Goal: Task Accomplishment & Management: Manage account settings

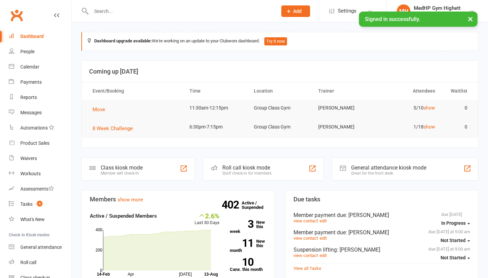
click at [112, 15] on input "text" at bounding box center [180, 10] width 183 height 9
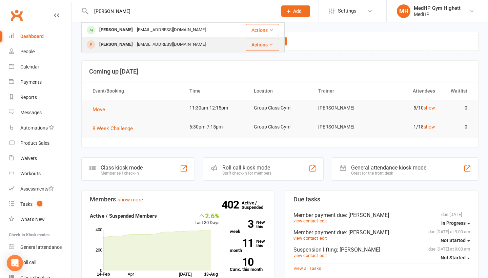
type input "[PERSON_NAME]"
click at [135, 43] on div "[EMAIL_ADDRESS][DOMAIN_NAME]" at bounding box center [171, 45] width 73 height 10
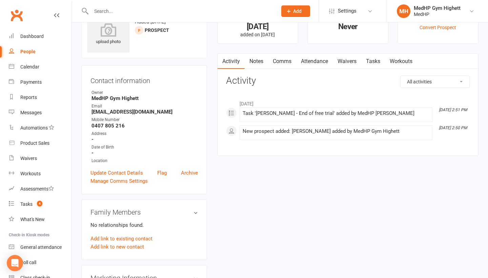
scroll to position [28, 0]
click at [30, 56] on link "People" at bounding box center [40, 51] width 63 height 15
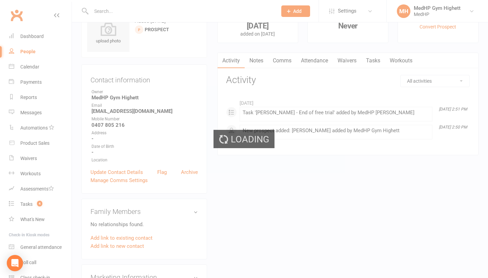
select select "100"
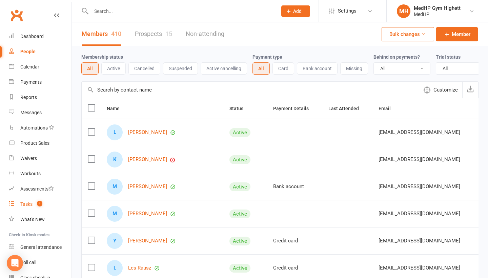
click at [55, 205] on link "Tasks 4" at bounding box center [40, 204] width 63 height 15
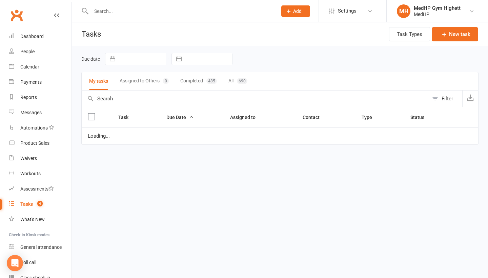
select select "started"
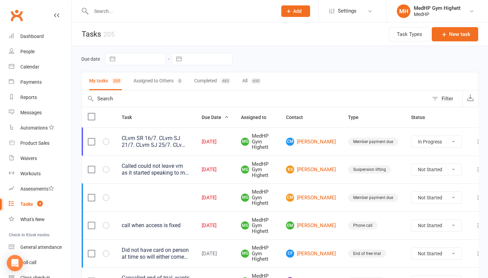
click at [128, 16] on input "text" at bounding box center [180, 10] width 183 height 9
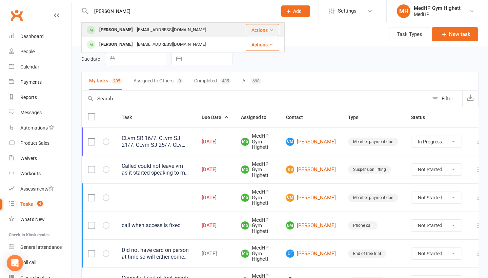
type input "[PERSON_NAME]"
click at [153, 27] on div "[EMAIL_ADDRESS][DOMAIN_NAME]" at bounding box center [171, 30] width 73 height 10
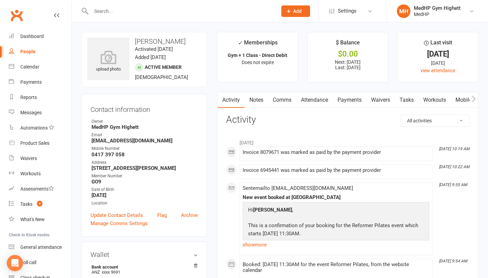
click at [353, 102] on link "Payments" at bounding box center [350, 100] width 34 height 16
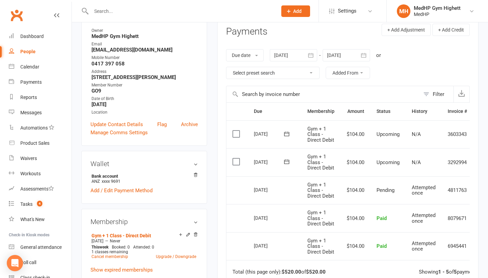
scroll to position [94, 0]
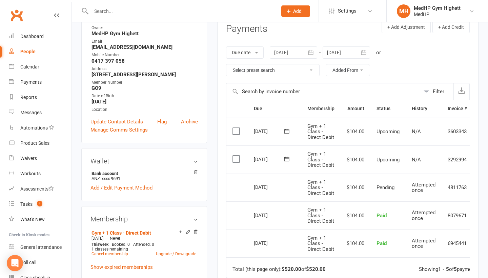
click at [44, 49] on link "People" at bounding box center [40, 51] width 63 height 15
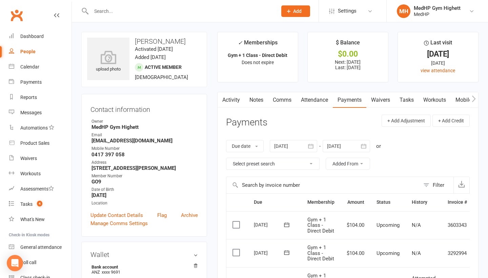
select select "100"
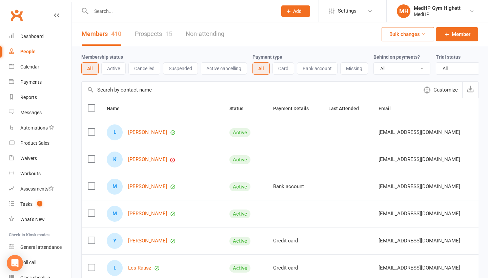
click at [119, 11] on input "text" at bounding box center [180, 10] width 183 height 9
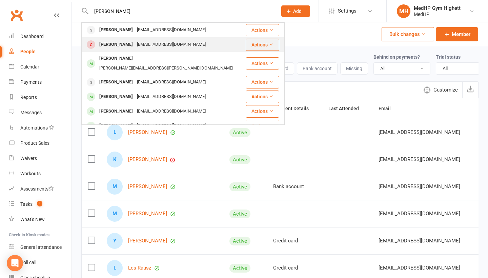
type input "[PERSON_NAME]"
click at [123, 43] on div "[PERSON_NAME]" at bounding box center [116, 45] width 38 height 10
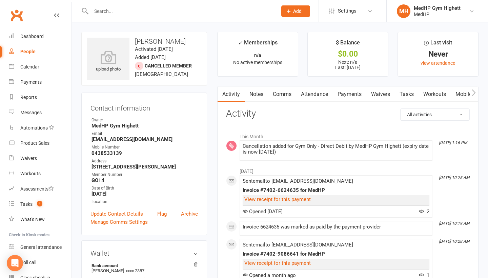
click at [122, 13] on input "text" at bounding box center [180, 10] width 183 height 9
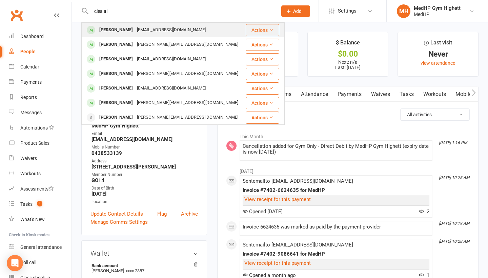
type input "clea al"
click at [135, 30] on div "[EMAIL_ADDRESS][DOMAIN_NAME]" at bounding box center [171, 30] width 73 height 10
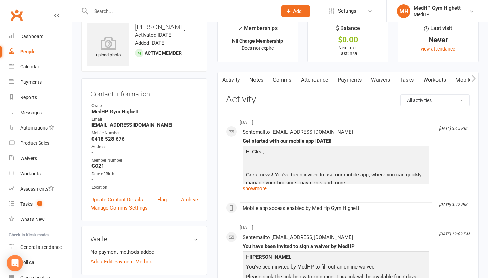
scroll to position [18, 0]
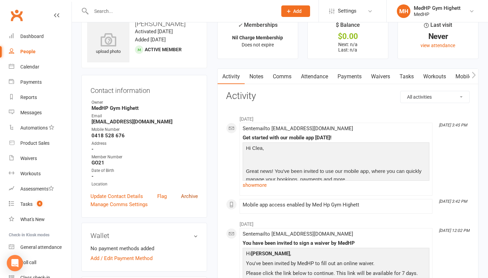
click at [191, 198] on link "Archive" at bounding box center [189, 196] width 17 height 8
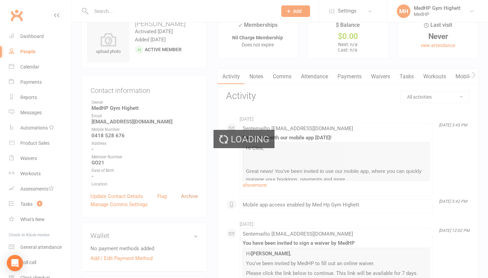
select select "100"
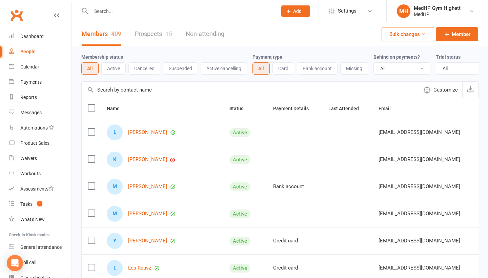
click at [105, 10] on input "text" at bounding box center [180, 10] width 183 height 9
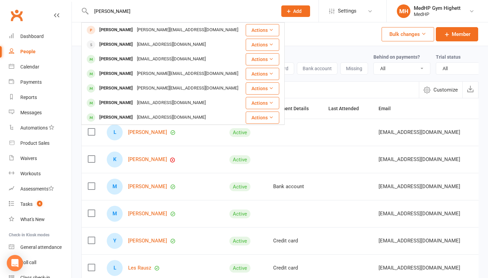
click at [103, 10] on input "[PERSON_NAME]" at bounding box center [180, 10] width 183 height 9
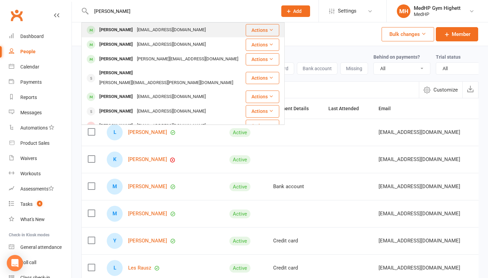
type input "[PERSON_NAME]"
click at [150, 25] on div "[EMAIL_ADDRESS][DOMAIN_NAME]" at bounding box center [171, 30] width 73 height 10
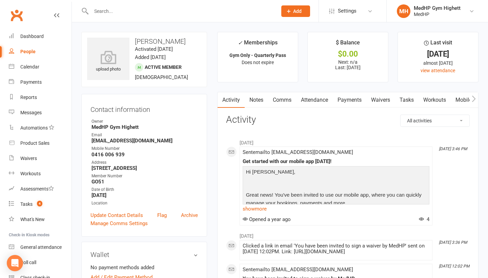
click at [358, 103] on link "Payments" at bounding box center [350, 100] width 34 height 16
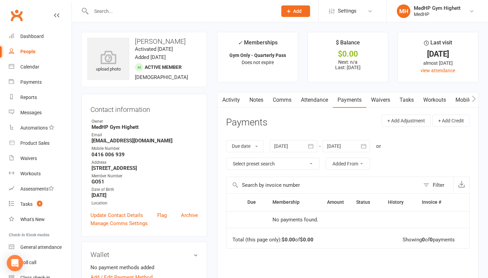
scroll to position [11, 0]
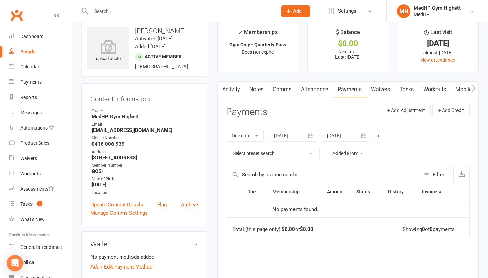
click at [190, 209] on link "Archive" at bounding box center [189, 205] width 17 height 8
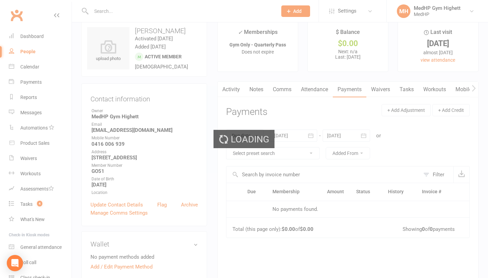
select select "100"
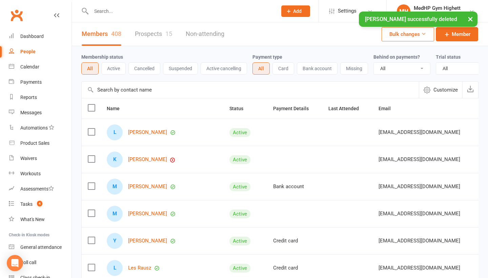
click at [140, 13] on input "text" at bounding box center [180, 10] width 183 height 9
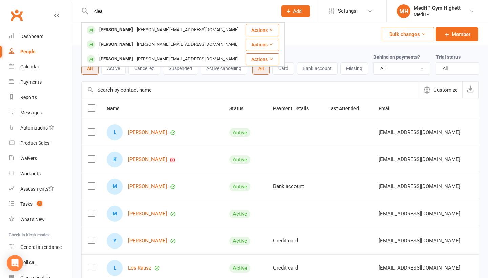
click at [123, 15] on input "clea" at bounding box center [180, 10] width 183 height 9
click at [123, 14] on input "clea" at bounding box center [180, 10] width 183 height 9
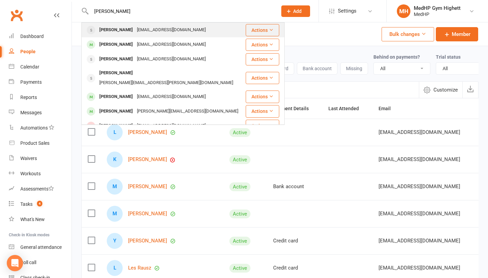
type input "[PERSON_NAME]"
click at [140, 31] on div "[EMAIL_ADDRESS][DOMAIN_NAME]" at bounding box center [171, 30] width 73 height 10
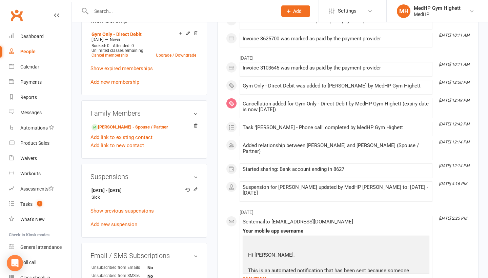
scroll to position [303, 0]
click at [128, 208] on link "Show previous suspensions" at bounding box center [121, 210] width 63 height 6
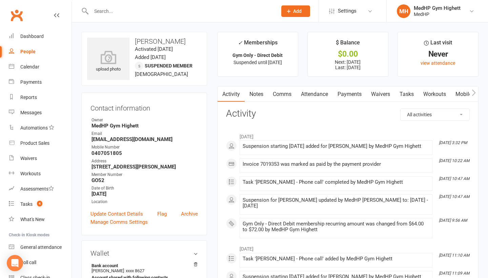
scroll to position [0, 0]
click at [346, 94] on link "Payments" at bounding box center [350, 94] width 34 height 16
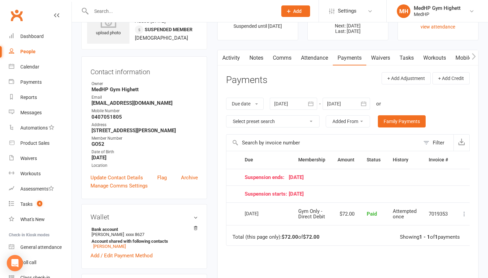
scroll to position [8, 0]
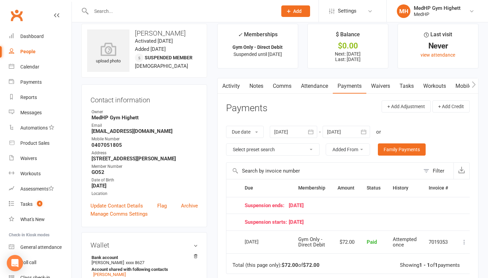
click at [404, 86] on link "Tasks" at bounding box center [407, 86] width 24 height 16
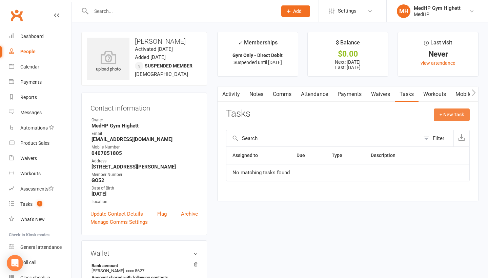
click at [450, 119] on button "+ New Task" at bounding box center [452, 114] width 36 height 12
select select "46188"
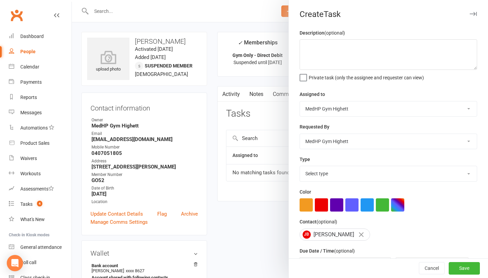
select select "23034"
click at [362, 207] on button "button" at bounding box center [367, 204] width 13 height 13
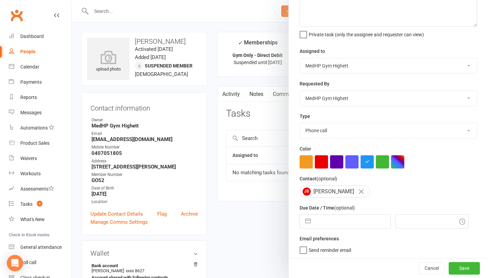
scroll to position [43, 0]
click at [327, 250] on span "Send reminder email" at bounding box center [330, 249] width 42 height 8
click at [327, 245] on input "Send reminder email" at bounding box center [326, 245] width 52 height 0
click at [330, 221] on input "text" at bounding box center [352, 222] width 76 height 14
select select "6"
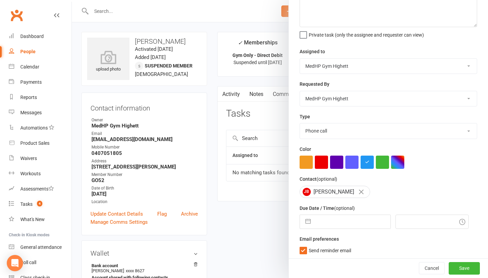
select select "2025"
select select "7"
select select "2025"
select select "8"
select select "2025"
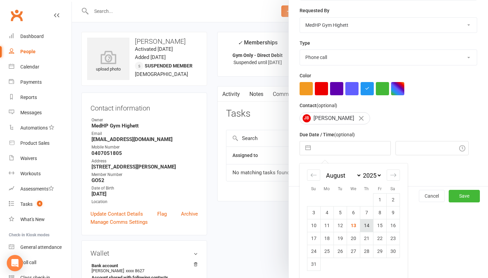
scroll to position [116, 0]
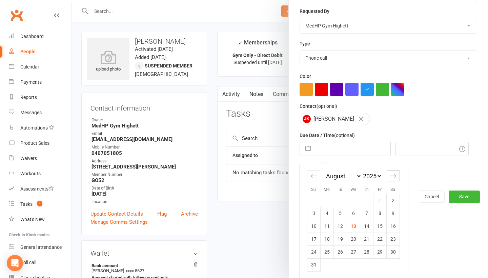
click at [391, 177] on icon "Move forward to switch to the next month." at bounding box center [393, 176] width 6 height 6
select select "9"
select select "2025"
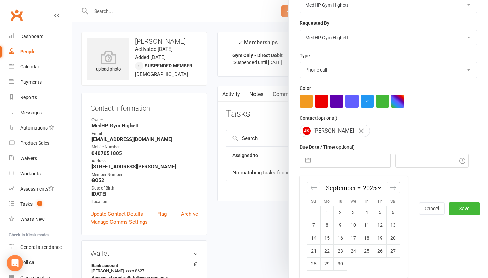
click at [391, 182] on div "Move forward to switch to the next month." at bounding box center [393, 187] width 13 height 11
click at [409, 177] on div "January February March April May June July August September October November [D…" at bounding box center [455, 191] width 93 height 30
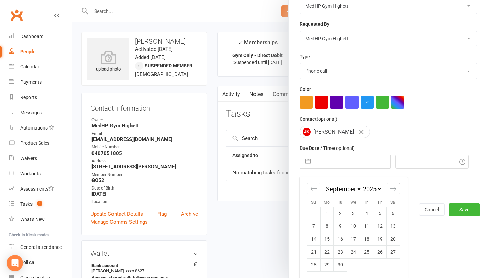
select select "10"
select select "2025"
click at [391, 191] on icon "Move forward to switch to the next month." at bounding box center [393, 188] width 6 height 6
select select "11"
select select "2025"
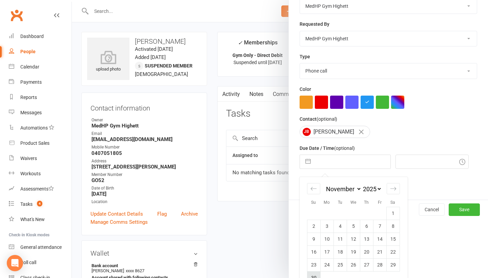
click at [315, 273] on td "30" at bounding box center [313, 277] width 13 height 13
type input "[DATE]"
type input "12:45pm"
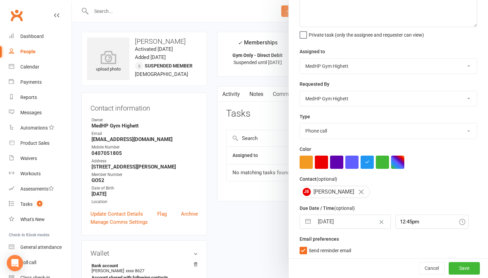
select select "9"
select select "2025"
select select "10"
select select "2025"
select select "11"
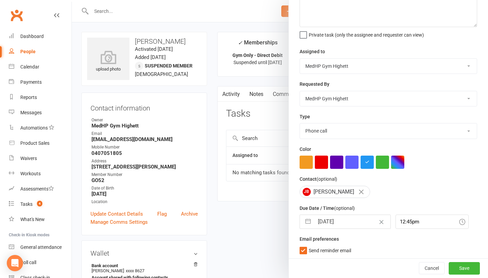
select select "2025"
click at [345, 222] on input "[DATE]" at bounding box center [352, 222] width 76 height 14
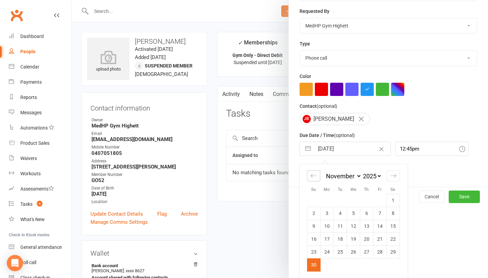
click at [314, 176] on icon "Move backward to switch to the previous month." at bounding box center [313, 176] width 6 height 6
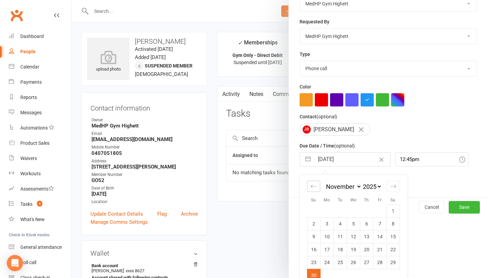
select select "8"
select select "2025"
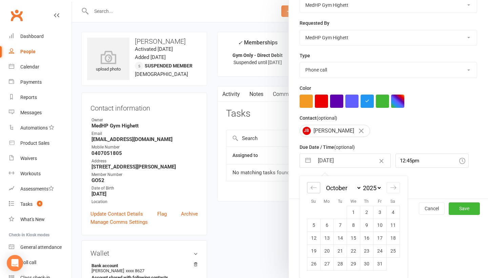
scroll to position [103, 0]
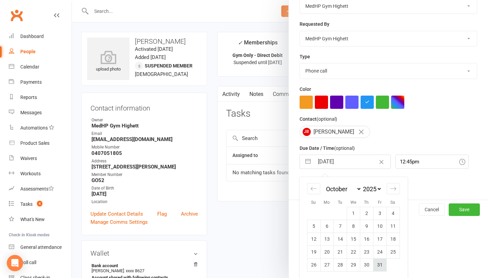
click at [379, 262] on td "31" at bounding box center [379, 264] width 13 height 13
type input "[DATE]"
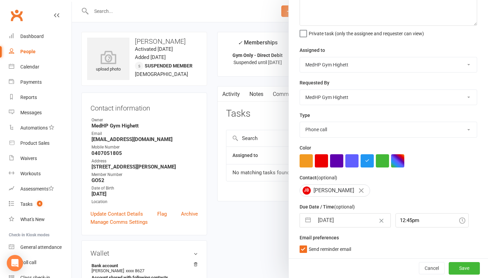
scroll to position [43, 0]
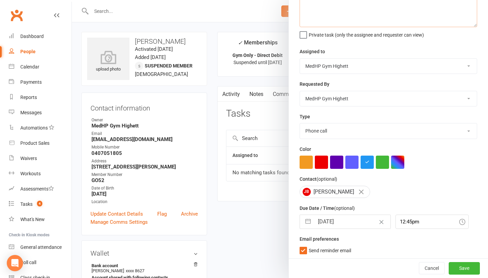
click at [334, 19] on textarea at bounding box center [389, 12] width 178 height 31
type textarea "Check in"
click at [471, 268] on button "Save" at bounding box center [464, 268] width 31 height 12
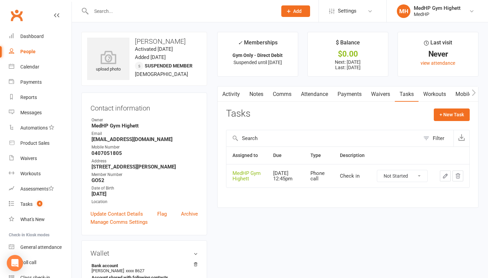
click at [104, 10] on input "text" at bounding box center [180, 10] width 183 height 9
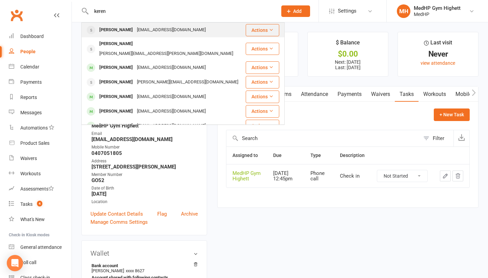
type input "keren"
click at [122, 33] on div "[PERSON_NAME]" at bounding box center [116, 30] width 38 height 10
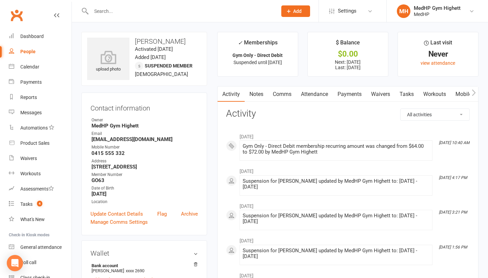
click at [410, 93] on link "Tasks" at bounding box center [407, 94] width 24 height 16
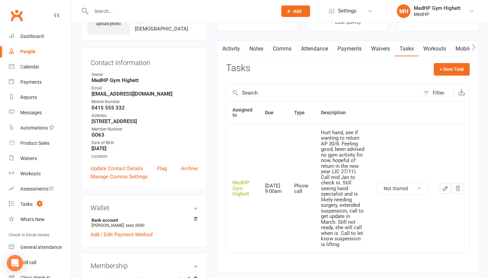
scroll to position [44, 0]
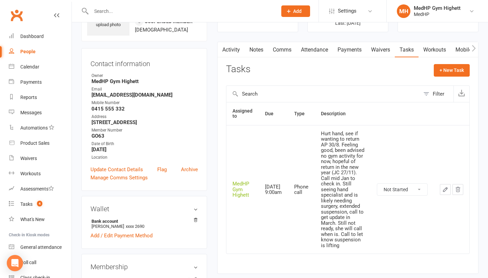
click at [124, 13] on input "text" at bounding box center [180, 10] width 183 height 9
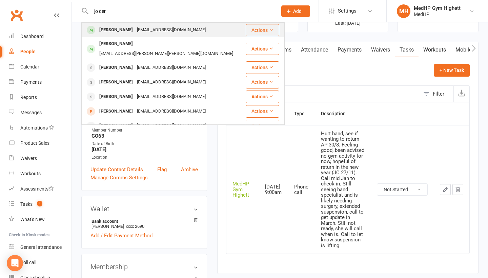
type input "jo der"
click at [135, 28] on div "[EMAIL_ADDRESS][DOMAIN_NAME]" at bounding box center [171, 30] width 73 height 10
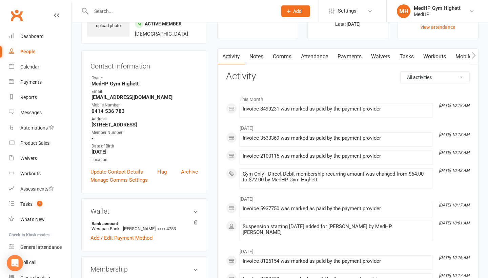
scroll to position [42, 0]
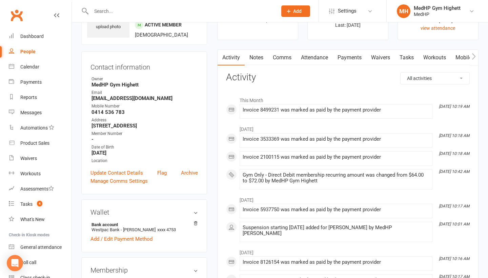
click at [105, 10] on input "text" at bounding box center [180, 10] width 183 height 9
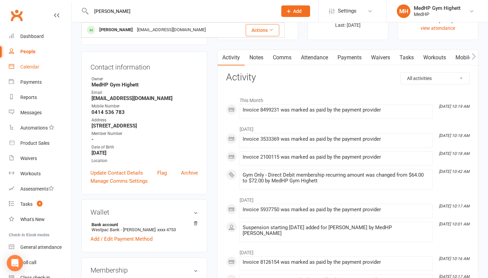
type input "[PERSON_NAME]"
click at [51, 65] on link "Calendar" at bounding box center [40, 66] width 63 height 15
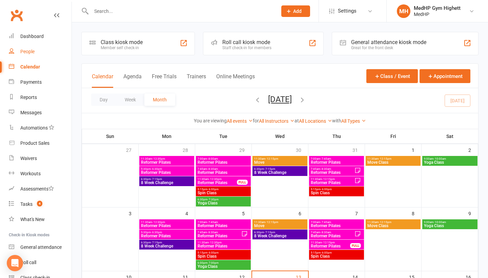
click at [31, 53] on div "People" at bounding box center [27, 51] width 14 height 5
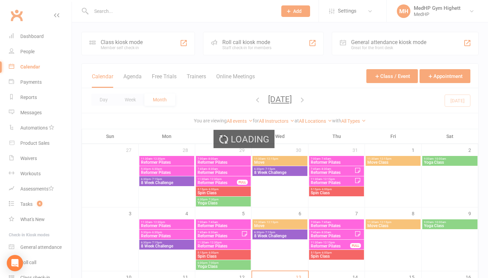
select select "100"
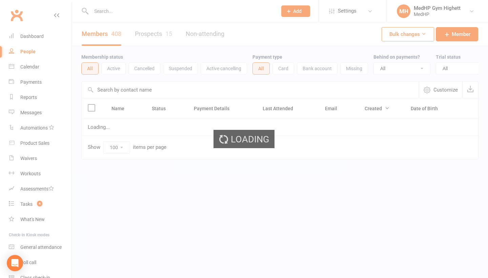
click at [112, 11] on input "text" at bounding box center [180, 10] width 183 height 9
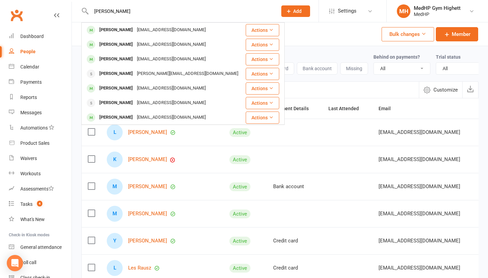
type input "[PERSON_NAME]"
click at [329, 45] on div "Members 408 Prospects 15 Non-attending Bulk changes Member" at bounding box center [280, 34] width 416 height 24
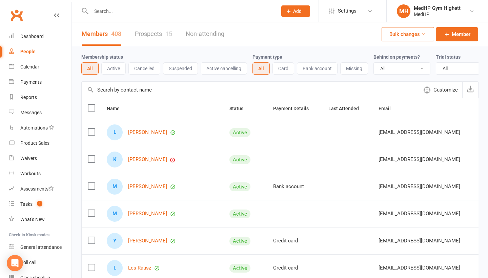
click at [118, 16] on div at bounding box center [176, 11] width 191 height 22
click at [115, 12] on input "text" at bounding box center [180, 10] width 183 height 9
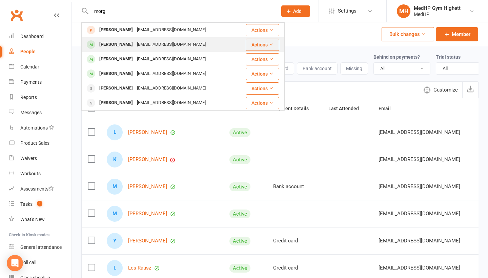
type input "morg"
click at [126, 46] on div "[PERSON_NAME]" at bounding box center [116, 45] width 38 height 10
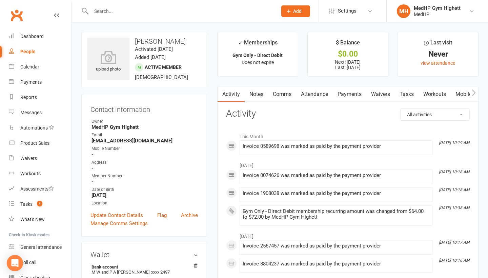
click at [106, 13] on input "text" at bounding box center [180, 10] width 183 height 9
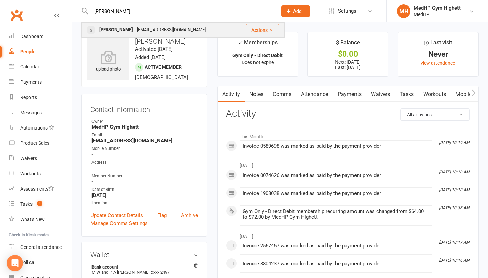
type input "[PERSON_NAME]"
click at [144, 25] on div "[EMAIL_ADDRESS][DOMAIN_NAME]" at bounding box center [171, 30] width 73 height 10
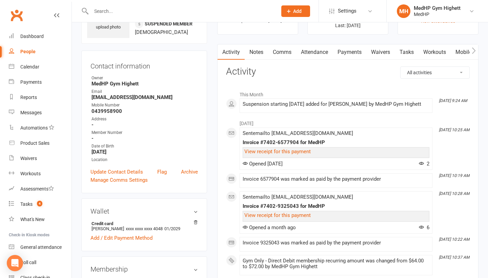
scroll to position [36, 0]
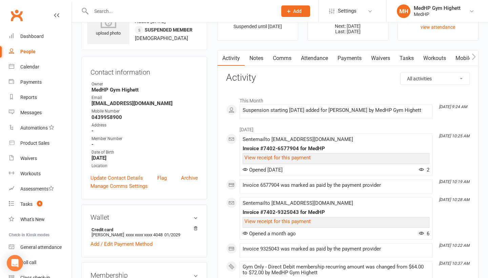
click at [340, 56] on link "Payments" at bounding box center [350, 59] width 34 height 16
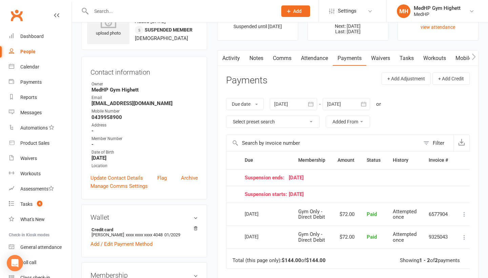
click at [100, 9] on input "text" at bounding box center [180, 10] width 183 height 9
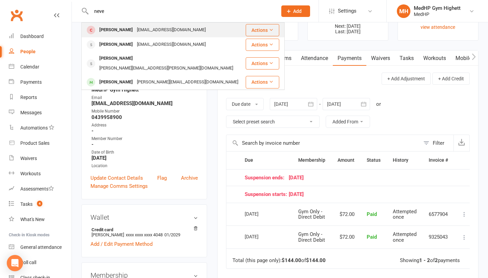
type input "neve"
click at [138, 24] on div "[PERSON_NAME] [EMAIL_ADDRESS][DOMAIN_NAME]" at bounding box center [163, 30] width 163 height 14
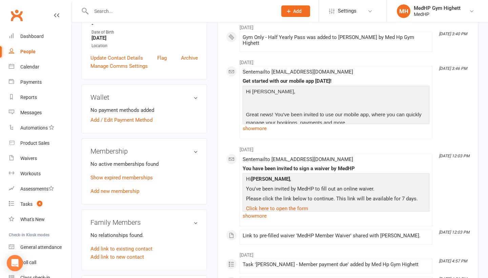
scroll to position [165, 0]
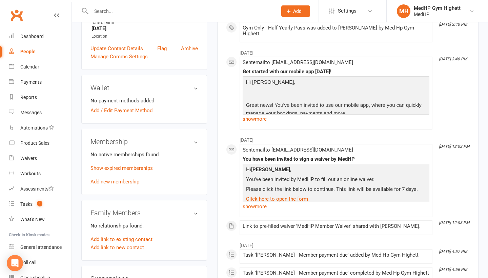
click at [128, 171] on p "Show expired memberships" at bounding box center [143, 168] width 107 height 8
click at [128, 167] on link "Show expired memberships" at bounding box center [121, 168] width 62 height 6
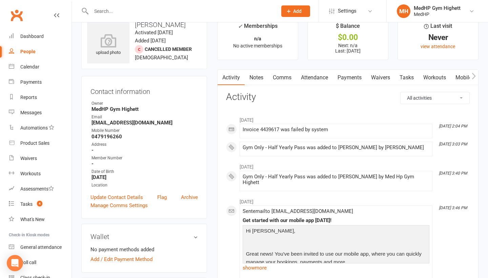
scroll to position [8, 0]
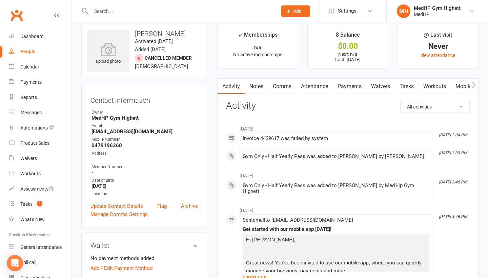
click at [405, 85] on link "Tasks" at bounding box center [407, 87] width 24 height 16
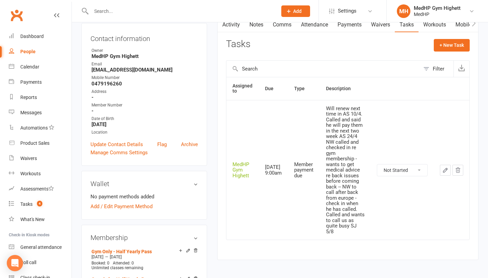
scroll to position [70, 0]
click at [118, 17] on div at bounding box center [176, 11] width 191 height 22
click at [117, 15] on input "text" at bounding box center [180, 10] width 183 height 9
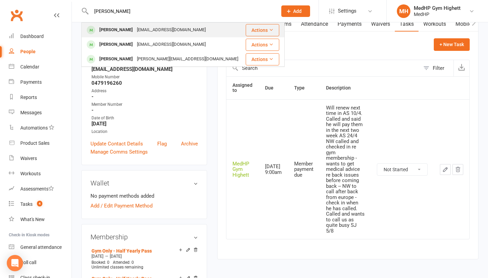
type input "[PERSON_NAME]"
click at [135, 25] on div "[EMAIL_ADDRESS][DOMAIN_NAME]" at bounding box center [171, 30] width 73 height 10
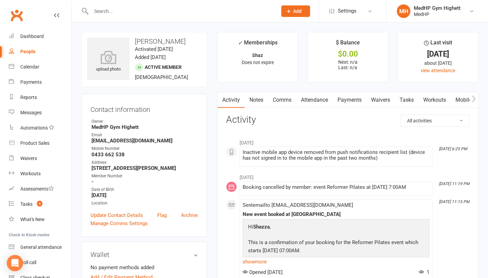
click at [299, 154] on div "Inactive mobile app device removed from push notifications recipient list (devi…" at bounding box center [336, 155] width 187 height 12
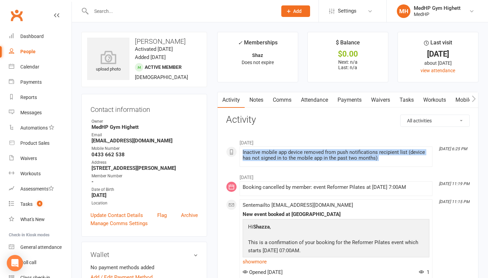
click at [299, 154] on div "Inactive mobile app device removed from push notifications recipient list (devi…" at bounding box center [336, 155] width 187 height 12
click at [310, 160] on div "Inactive mobile app device removed from push notifications recipient list (devi…" at bounding box center [336, 156] width 187 height 14
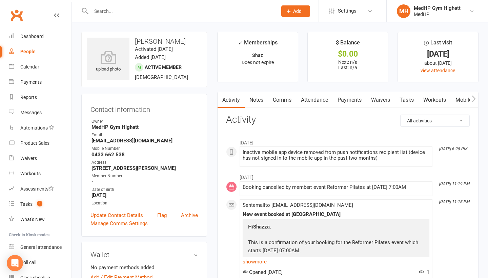
click at [344, 101] on link "Payments" at bounding box center [350, 100] width 34 height 16
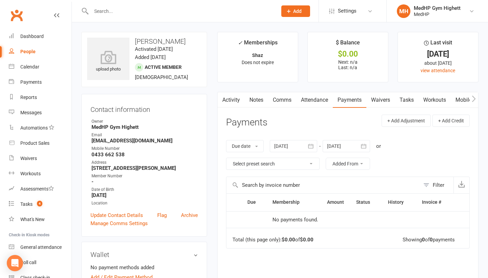
scroll to position [22, 0]
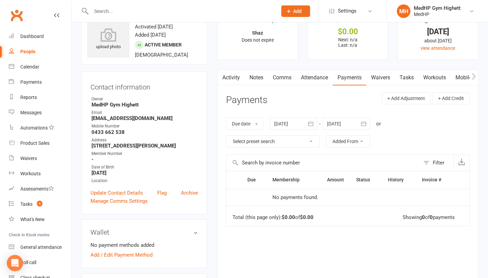
click at [318, 76] on link "Attendance" at bounding box center [314, 78] width 37 height 16
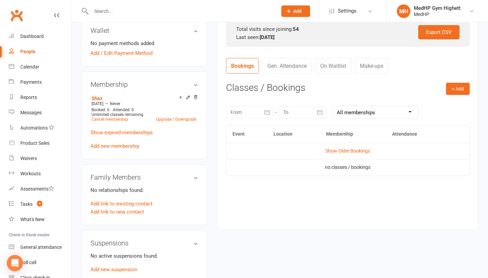
scroll to position [230, 0]
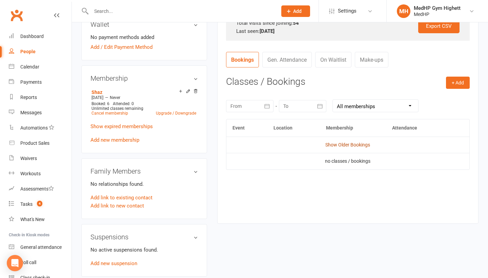
click at [345, 143] on link "Show Older Bookings" at bounding box center [347, 144] width 45 height 5
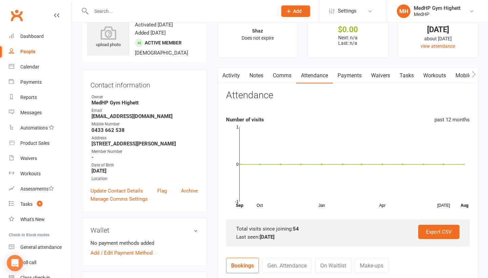
scroll to position [26, 0]
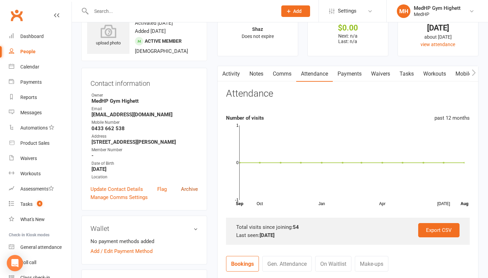
click at [191, 189] on link "Archive" at bounding box center [189, 189] width 17 height 8
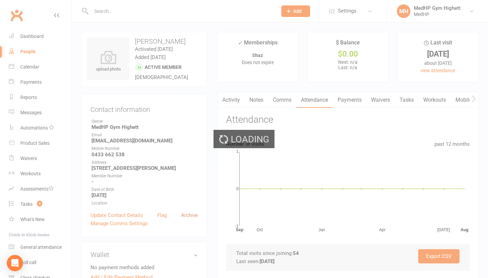
select select "100"
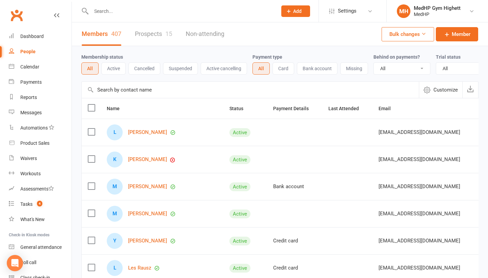
click at [108, 11] on input "text" at bounding box center [180, 10] width 183 height 9
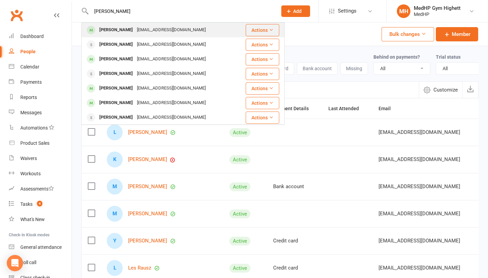
type input "[PERSON_NAME]"
click at [116, 27] on div "[PERSON_NAME]" at bounding box center [116, 30] width 38 height 10
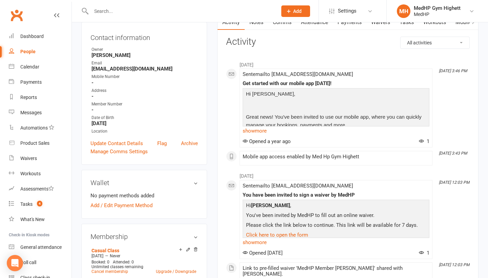
scroll to position [73, 0]
click at [194, 142] on link "Archive" at bounding box center [189, 143] width 17 height 8
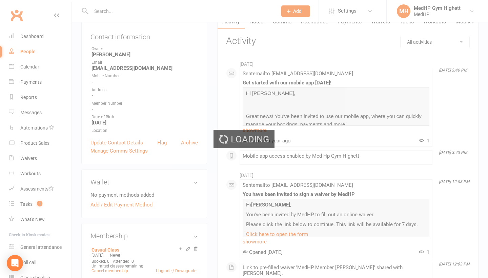
select select "100"
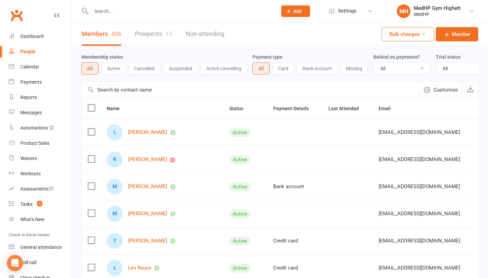
click at [123, 11] on input "text" at bounding box center [180, 10] width 183 height 9
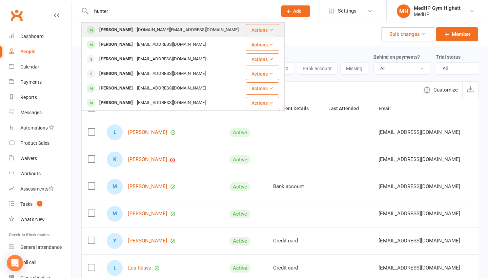
type input "hunter"
click at [149, 30] on div "[DOMAIN_NAME][EMAIL_ADDRESS][DOMAIN_NAME]" at bounding box center [188, 30] width 106 height 10
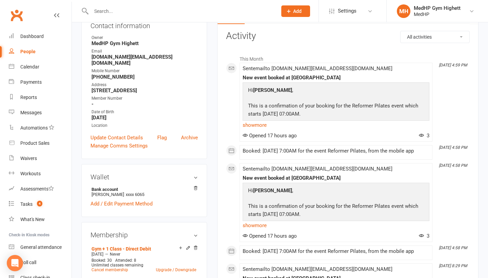
scroll to position [81, 0]
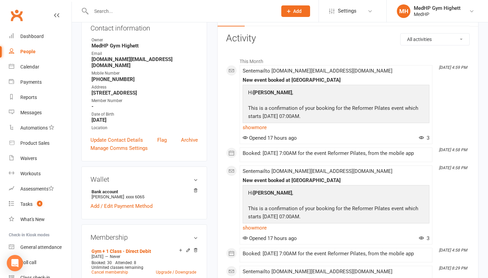
click at [104, 8] on input "text" at bounding box center [180, 10] width 183 height 9
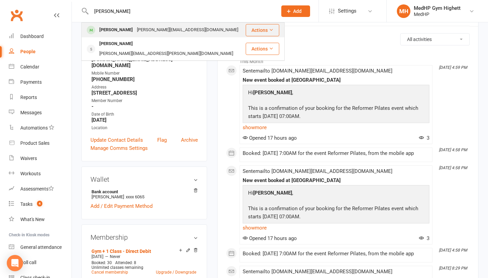
type input "[PERSON_NAME]"
click at [132, 33] on div "[PERSON_NAME]" at bounding box center [116, 30] width 38 height 10
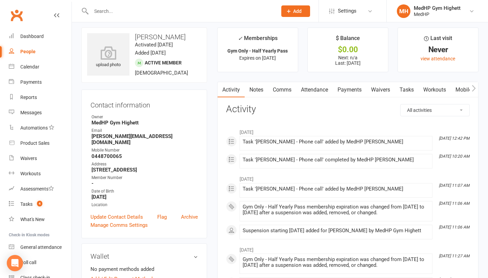
scroll to position [0, 0]
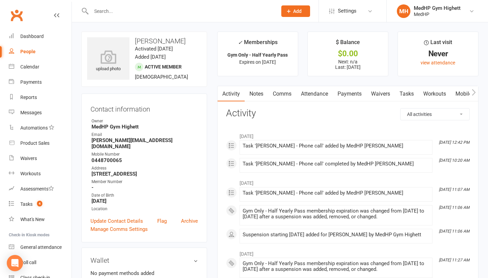
click at [353, 95] on link "Payments" at bounding box center [350, 94] width 34 height 16
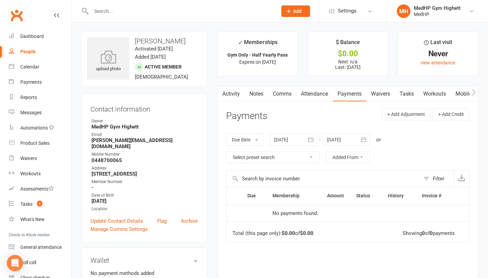
click at [382, 96] on link "Waivers" at bounding box center [380, 94] width 28 height 16
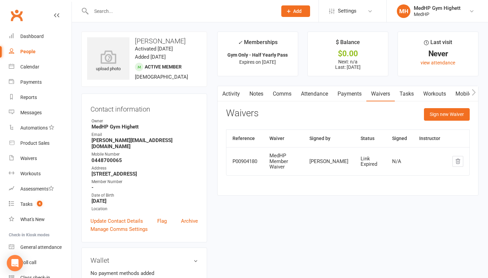
click at [411, 91] on link "Tasks" at bounding box center [407, 94] width 24 height 16
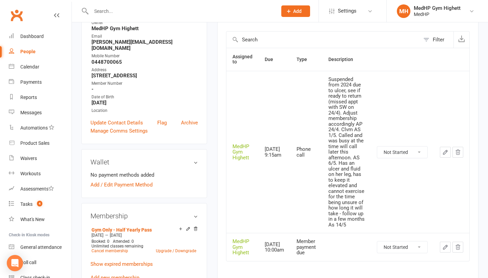
scroll to position [99, 0]
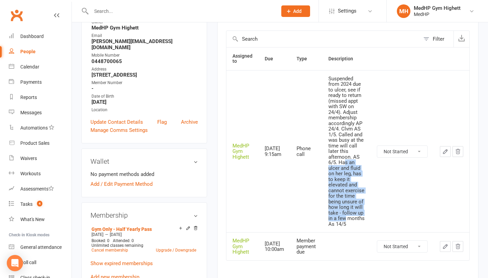
drag, startPoint x: 346, startPoint y: 159, endPoint x: 346, endPoint y: 215, distance: 55.9
click at [346, 215] on div "Suspended from 2024 due to ulcer, see if ready to return (missed appt with SW o…" at bounding box center [346, 151] width 36 height 151
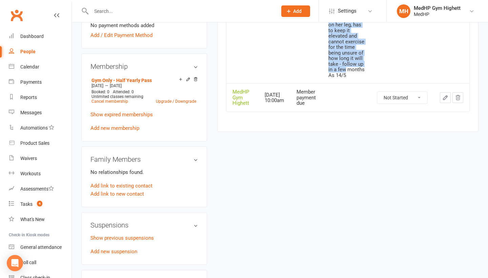
scroll to position [248, 0]
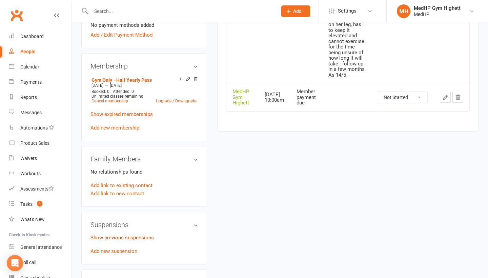
click at [122, 235] on link "Show previous suspensions" at bounding box center [121, 238] width 63 height 6
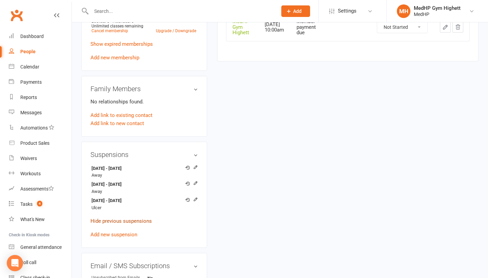
scroll to position [318, 0]
click at [126, 232] on link "Add new suspension" at bounding box center [113, 235] width 47 height 6
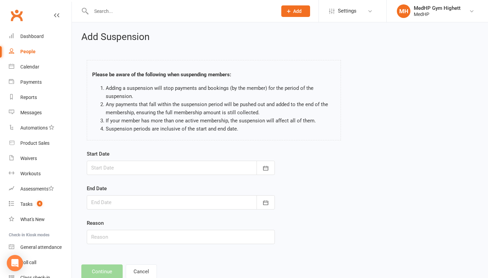
click at [135, 168] on div at bounding box center [181, 168] width 188 height 14
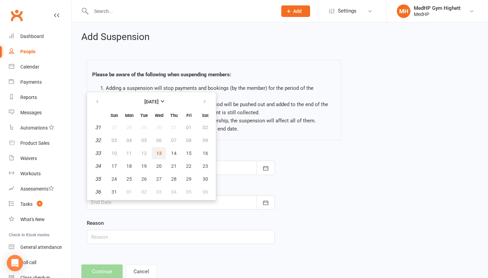
click at [160, 156] on button "13" at bounding box center [159, 153] width 14 height 12
type input "[DATE]"
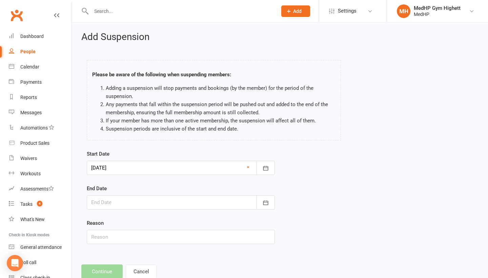
click at [141, 203] on div at bounding box center [181, 202] width 188 height 14
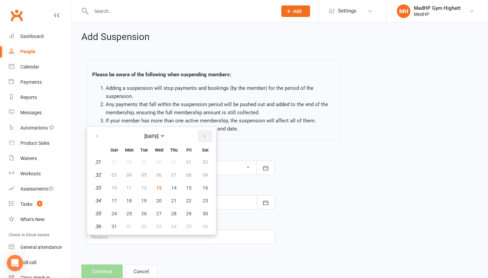
click at [203, 136] on icon "button" at bounding box center [204, 136] width 5 height 5
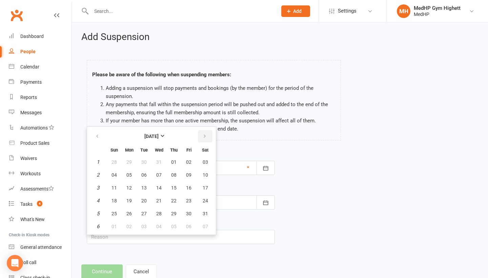
click at [203, 136] on icon "button" at bounding box center [204, 136] width 5 height 5
click at [160, 199] on span "25" at bounding box center [158, 200] width 5 height 5
type input "[DATE]"
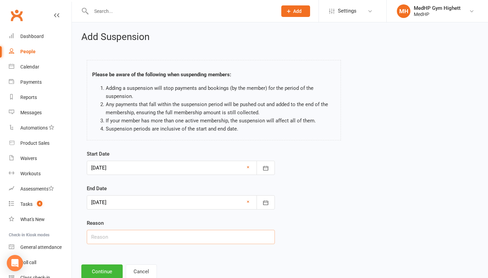
click at [119, 243] on input "text" at bounding box center [181, 237] width 188 height 14
type input "ulcer continued"
click at [99, 267] on button "Continue" at bounding box center [101, 271] width 41 height 14
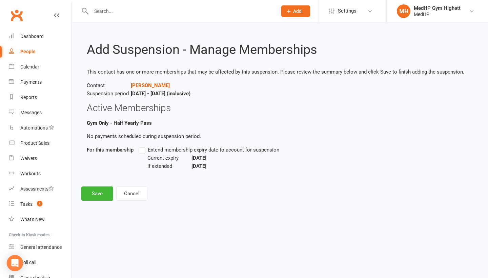
click at [143, 150] on label "Extend membership expiry date to account for suspension" at bounding box center [209, 150] width 141 height 8
click at [143, 146] on input "Extend membership expiry date to account for suspension" at bounding box center [141, 146] width 4 height 0
click at [98, 193] on button "Save" at bounding box center [97, 193] width 32 height 14
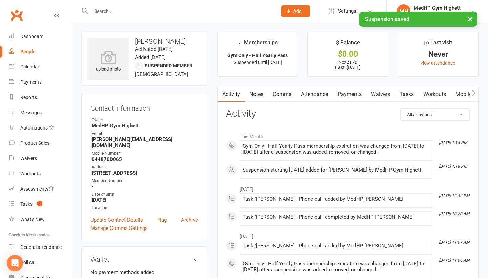
click at [344, 97] on link "Payments" at bounding box center [350, 94] width 34 height 16
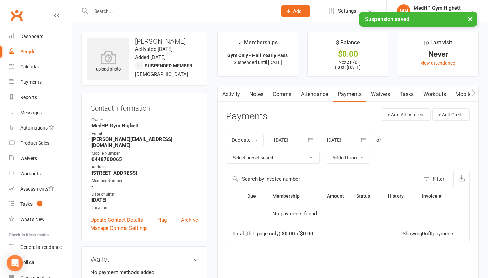
click at [416, 95] on link "Tasks" at bounding box center [407, 94] width 24 height 16
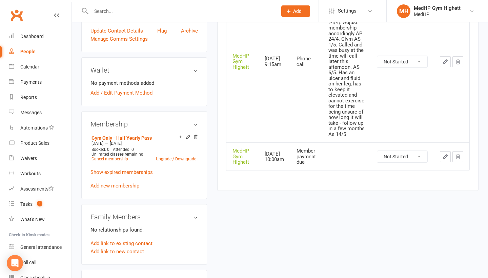
scroll to position [188, 0]
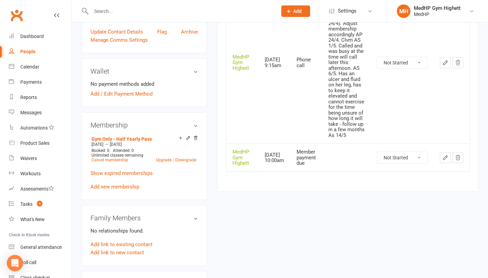
click at [445, 155] on icon "button" at bounding box center [445, 158] width 6 height 6
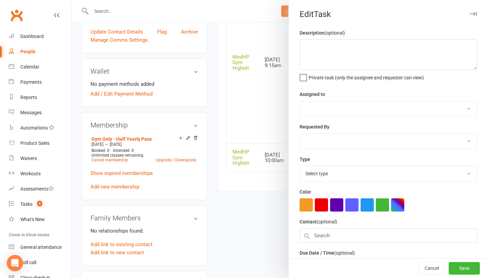
select select "46188"
type input "[DATE]"
type input "10:00am"
select select "23040"
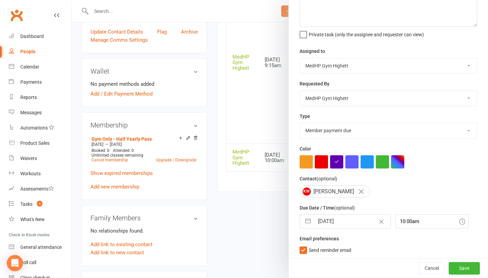
scroll to position [43, 0]
click at [347, 220] on input "[DATE]" at bounding box center [352, 222] width 76 height 14
select select "7"
select select "2025"
select select "8"
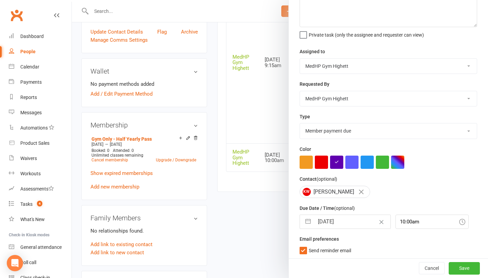
select select "2025"
select select "9"
select select "2025"
click at [393, 250] on icon "Move forward to switch to the next month." at bounding box center [393, 248] width 6 height 6
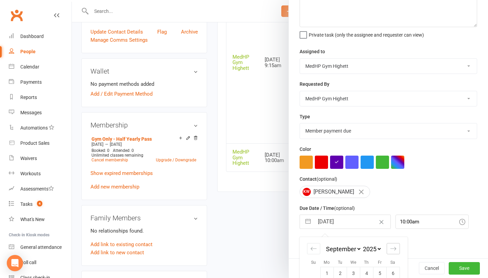
select select "10"
select select "2025"
select select "11"
select select "2025"
click at [393, 250] on icon "Move forward to switch to the next month." at bounding box center [393, 248] width 6 height 6
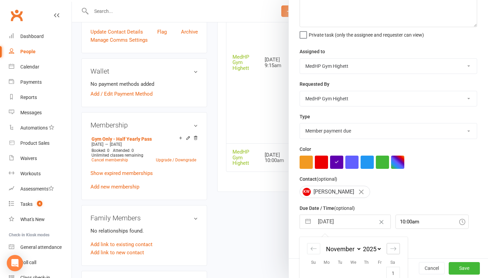
click at [393, 250] on icon "Move forward to switch to the next month." at bounding box center [393, 248] width 6 height 6
select select "2026"
select select "1"
select select "2026"
click at [393, 250] on icon "Move forward to switch to the next month." at bounding box center [393, 248] width 6 height 6
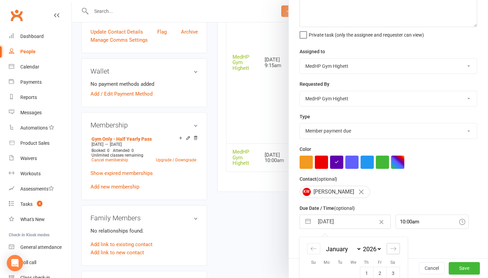
select select "2"
select select "2026"
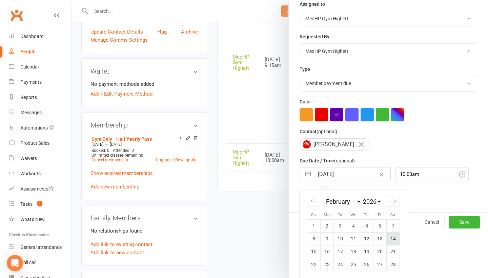
scroll to position [90, 0]
click at [393, 199] on icon "Move forward to switch to the next month." at bounding box center [393, 201] width 6 height 6
select select "3"
select select "2026"
click at [317, 273] on td "29" at bounding box center [313, 277] width 13 height 13
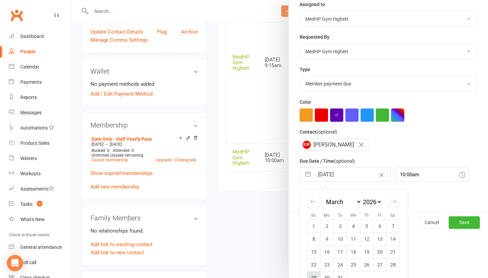
type input "[DATE]"
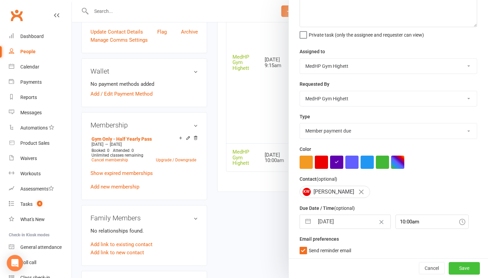
click at [467, 268] on button "Save" at bounding box center [464, 268] width 31 height 12
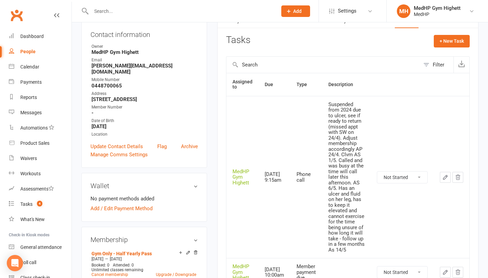
scroll to position [76, 0]
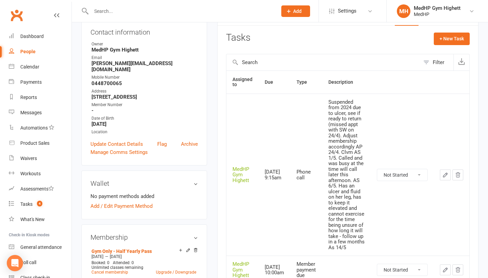
click at [121, 14] on input "text" at bounding box center [180, 10] width 183 height 9
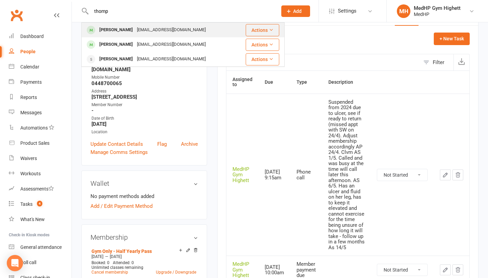
type input "thomp"
click at [113, 28] on div "[PERSON_NAME]" at bounding box center [116, 30] width 38 height 10
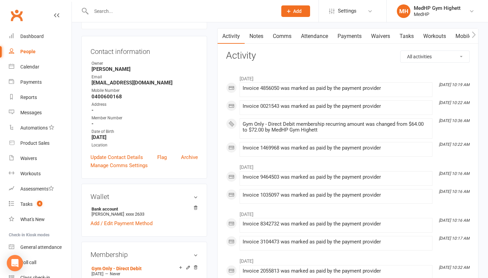
scroll to position [35, 0]
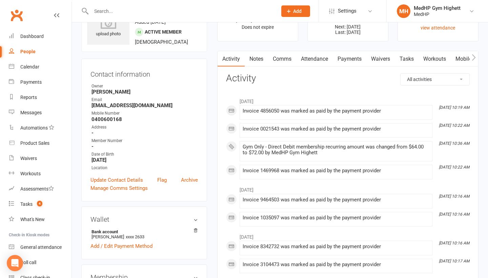
click at [321, 60] on link "Attendance" at bounding box center [314, 59] width 37 height 16
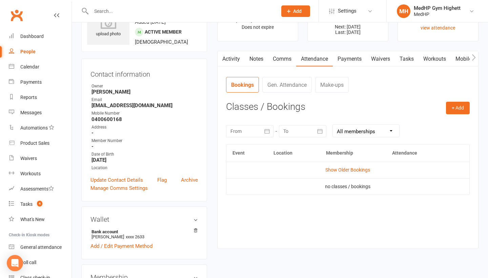
click at [350, 57] on link "Payments" at bounding box center [350, 59] width 34 height 16
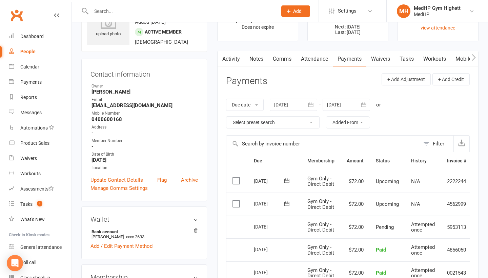
click at [106, 11] on input "text" at bounding box center [180, 10] width 183 height 9
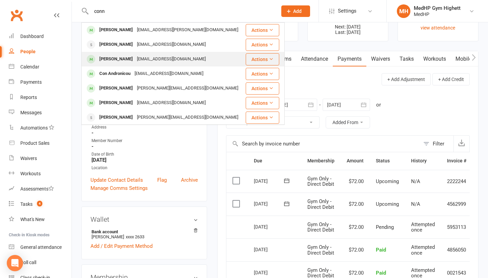
type input "conn"
click at [139, 59] on div "[EMAIL_ADDRESS][DOMAIN_NAME]" at bounding box center [171, 59] width 73 height 10
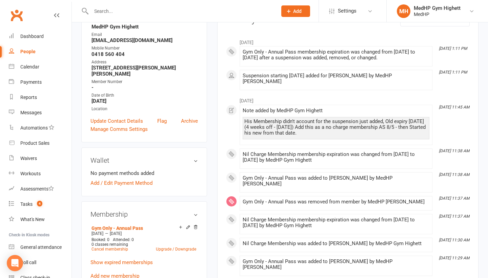
scroll to position [104, 0]
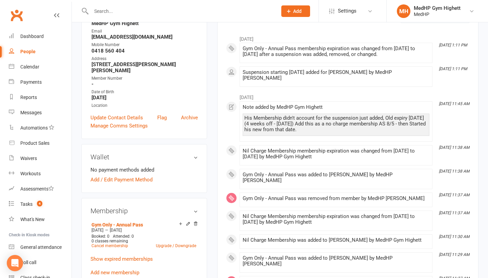
click at [142, 11] on input "text" at bounding box center [180, 10] width 183 height 9
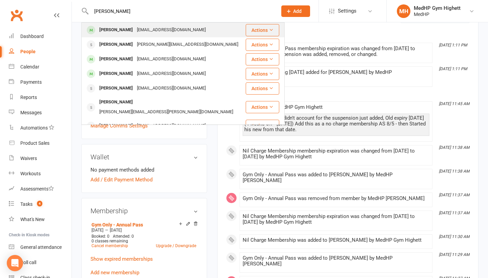
type input "[PERSON_NAME]"
click at [135, 29] on div "[EMAIL_ADDRESS][DOMAIN_NAME]" at bounding box center [171, 30] width 73 height 10
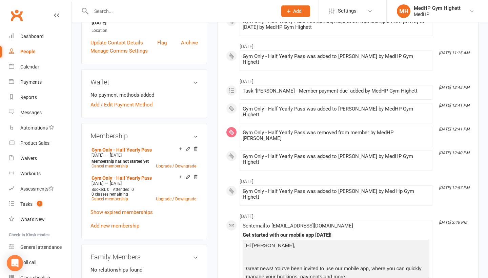
scroll to position [173, 0]
click at [124, 12] on input "text" at bounding box center [180, 10] width 183 height 9
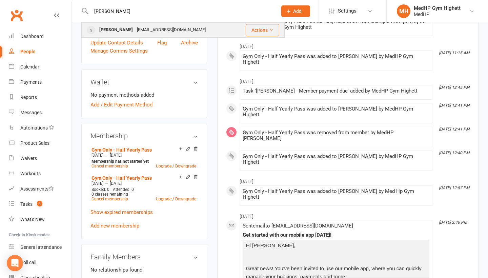
type input "[PERSON_NAME]"
click at [110, 33] on div "[PERSON_NAME]" at bounding box center [116, 30] width 38 height 10
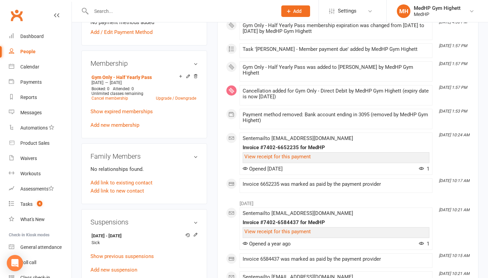
scroll to position [255, 0]
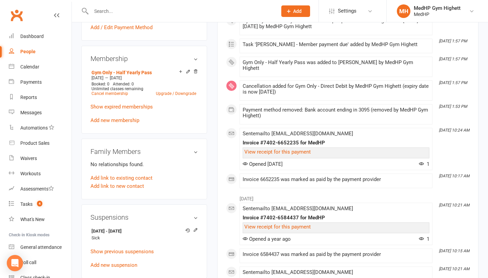
click at [117, 15] on input "text" at bounding box center [180, 10] width 183 height 9
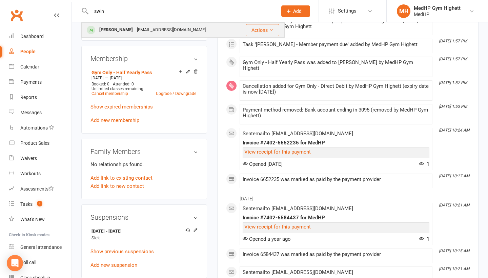
type input "swin"
click at [110, 31] on div "[PERSON_NAME]" at bounding box center [116, 30] width 38 height 10
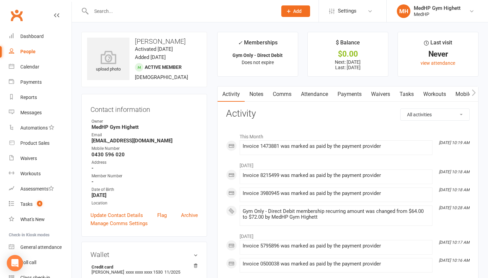
click at [350, 94] on link "Payments" at bounding box center [350, 94] width 34 height 16
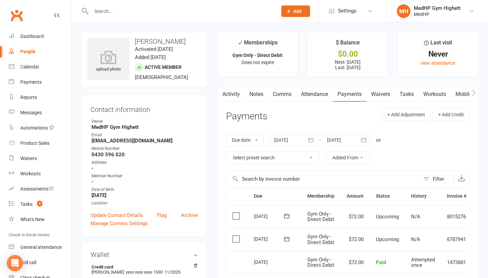
click at [103, 11] on input "text" at bounding box center [180, 10] width 183 height 9
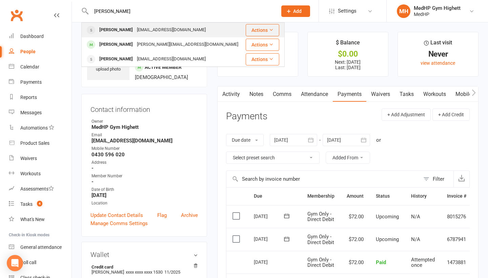
type input "[PERSON_NAME]"
click at [124, 31] on div "[PERSON_NAME]" at bounding box center [116, 30] width 38 height 10
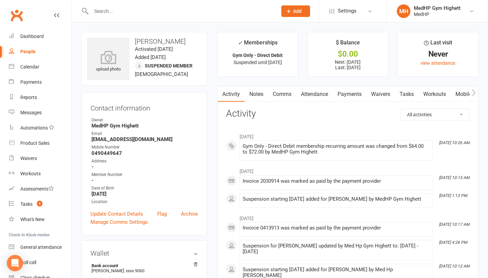
click at [407, 93] on link "Tasks" at bounding box center [407, 94] width 24 height 16
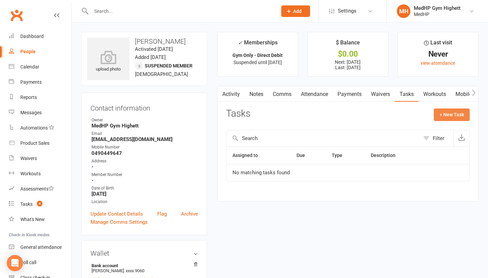
click at [456, 114] on button "+ New Task" at bounding box center [452, 114] width 36 height 12
select select "46188"
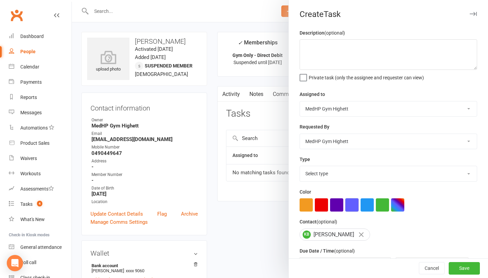
click at [352, 205] on button "button" at bounding box center [351, 204] width 13 height 13
select select "23034"
click at [344, 62] on textarea at bounding box center [389, 54] width 178 height 31
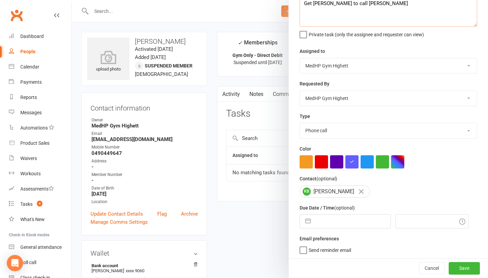
type textarea "Get [PERSON_NAME] to call [PERSON_NAME]"
click at [346, 222] on input "text" at bounding box center [352, 222] width 76 height 14
select select "6"
select select "2025"
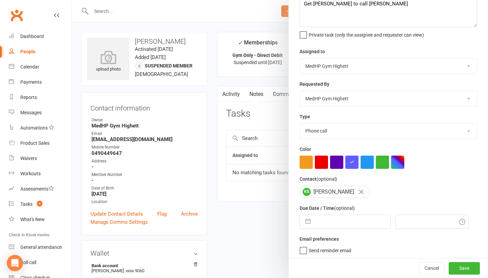
select select "7"
select select "2025"
select select "8"
select select "2025"
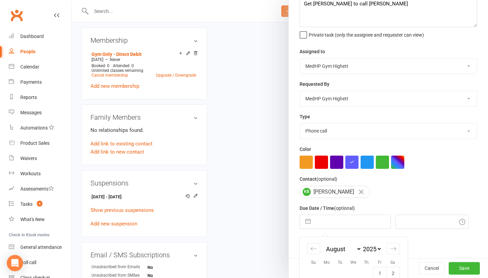
scroll to position [271, 0]
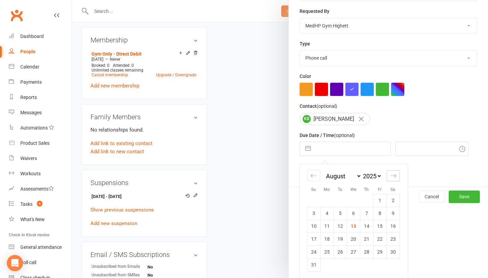
click at [393, 171] on div "Move forward to switch to the next month." at bounding box center [393, 175] width 13 height 11
select select "9"
select select "2025"
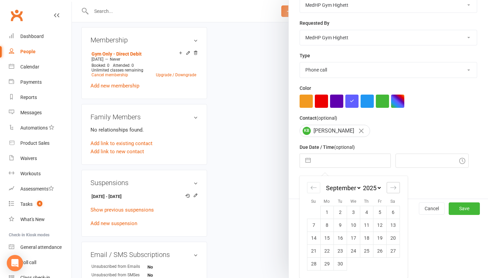
scroll to position [103, 0]
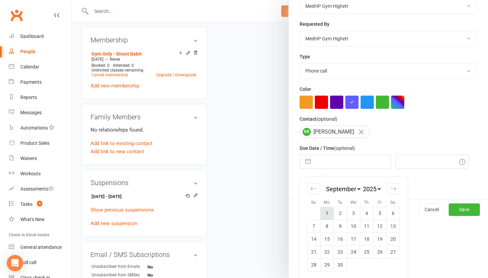
click at [329, 209] on td "1" at bounding box center [326, 213] width 13 height 13
type input "[DATE]"
type input "1:30pm"
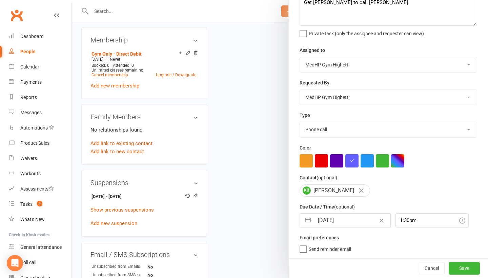
scroll to position [43, 0]
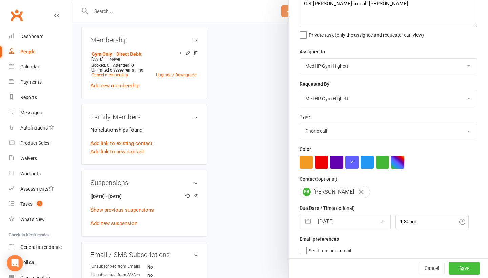
click at [468, 267] on button "Save" at bounding box center [464, 268] width 31 height 12
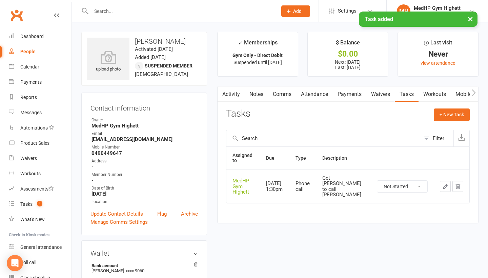
scroll to position [0, 0]
click at [444, 183] on icon "button" at bounding box center [445, 186] width 6 height 6
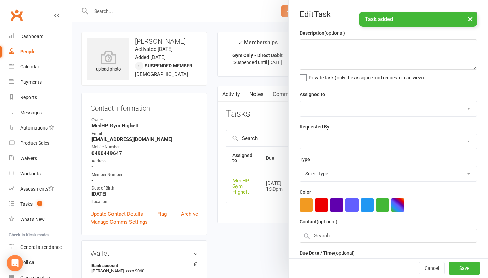
type textarea "Get [PERSON_NAME] to call [PERSON_NAME]"
select select "46188"
type input "[DATE]"
type input "1:30pm"
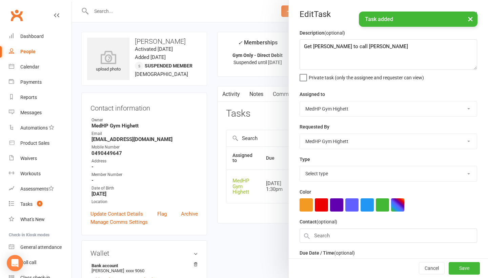
select select "23034"
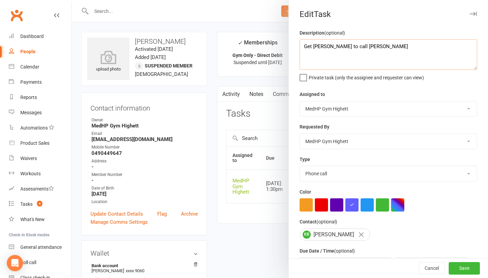
click at [381, 48] on textarea "Get [PERSON_NAME] to call [PERSON_NAME]" at bounding box center [389, 54] width 178 height 31
type textarea "Get [PERSON_NAME] to call [PERSON_NAME] re suspension"
click at [465, 269] on button "Save" at bounding box center [464, 268] width 31 height 12
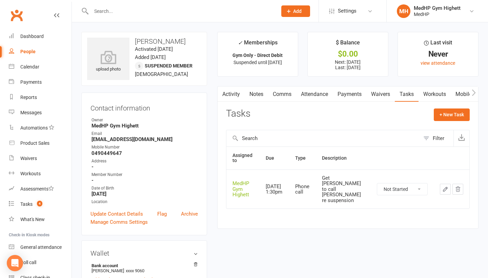
click at [105, 11] on input "text" at bounding box center [180, 10] width 183 height 9
type input "r"
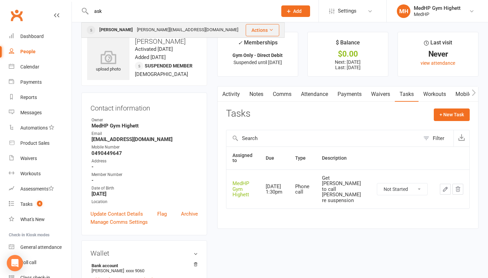
type input "ask"
click at [135, 29] on div "[PERSON_NAME][EMAIL_ADDRESS][DOMAIN_NAME]" at bounding box center [187, 30] width 105 height 10
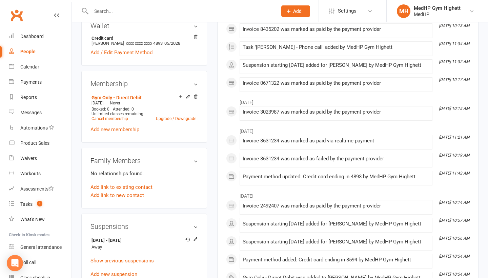
scroll to position [259, 0]
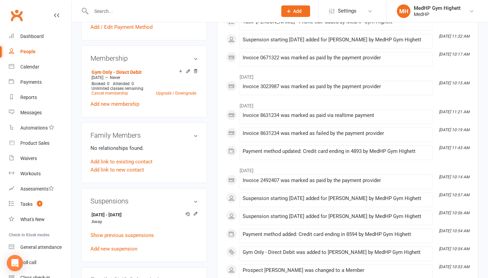
click at [113, 17] on div at bounding box center [176, 11] width 191 height 22
click at [112, 14] on input "text" at bounding box center [180, 10] width 183 height 9
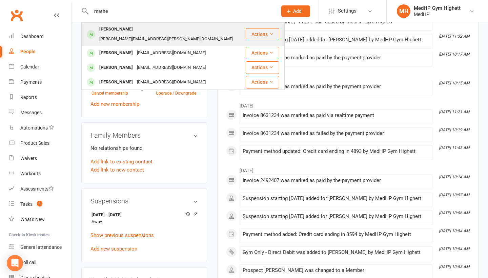
type input "mathe"
click at [116, 32] on div "[PERSON_NAME]" at bounding box center [116, 29] width 38 height 10
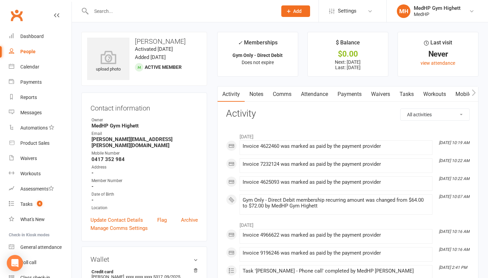
click at [347, 99] on link "Payments" at bounding box center [350, 94] width 34 height 16
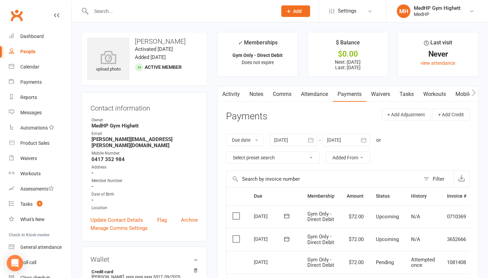
click at [106, 12] on input "text" at bounding box center [180, 10] width 183 height 9
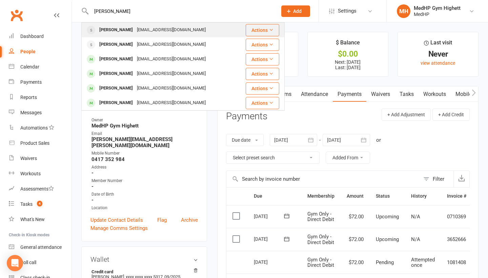
type input "[PERSON_NAME]"
click at [113, 29] on div "[PERSON_NAME]" at bounding box center [116, 30] width 38 height 10
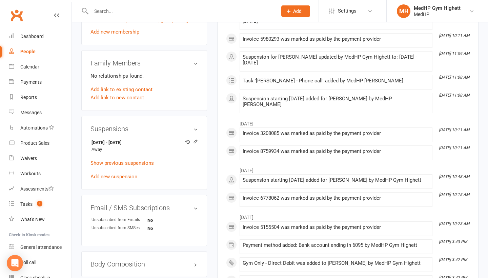
scroll to position [330, 0]
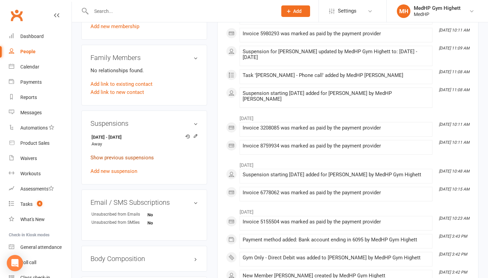
click at [148, 155] on link "Show previous suspensions" at bounding box center [121, 158] width 63 height 6
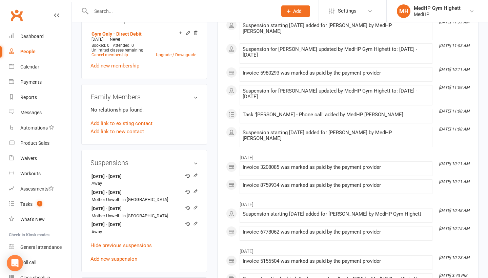
scroll to position [289, 0]
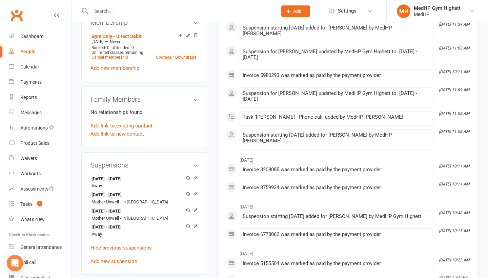
click at [112, 11] on input "text" at bounding box center [180, 10] width 183 height 9
type input "g"
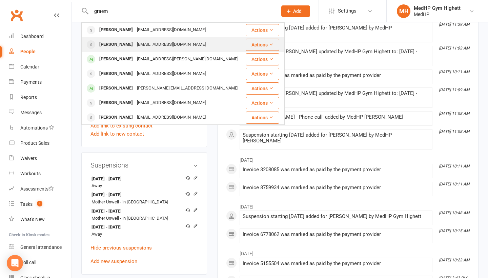
type input "graem"
click at [121, 47] on div "[PERSON_NAME]" at bounding box center [116, 45] width 38 height 10
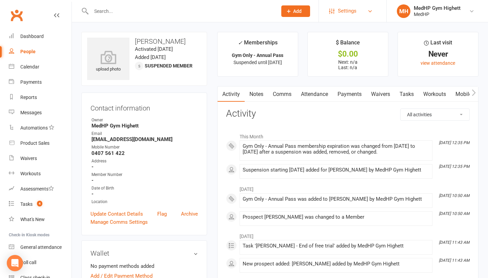
click at [367, 7] on link "Settings" at bounding box center [352, 10] width 47 height 15
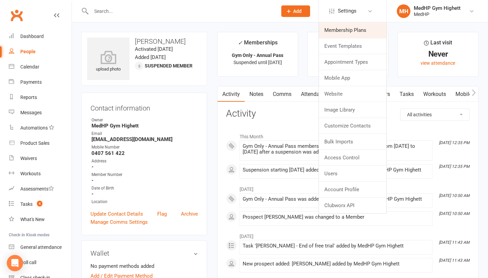
click at [362, 30] on link "Membership Plans" at bounding box center [352, 30] width 67 height 16
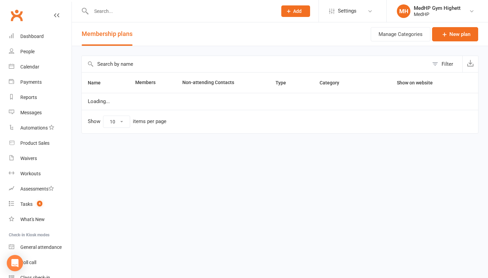
select select "100"
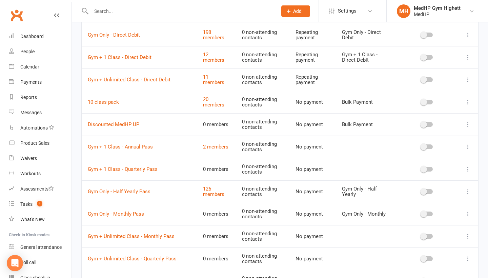
scroll to position [70, 0]
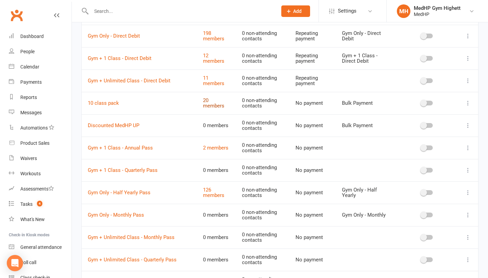
click at [220, 104] on link "20 members" at bounding box center [213, 103] width 21 height 12
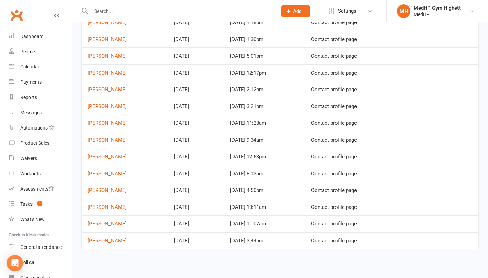
scroll to position [178, 0]
click at [105, 238] on link "[PERSON_NAME]" at bounding box center [107, 241] width 39 height 6
click at [100, 221] on link "[PERSON_NAME]" at bounding box center [107, 224] width 39 height 6
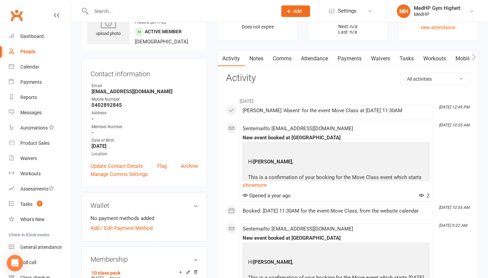
scroll to position [33, 0]
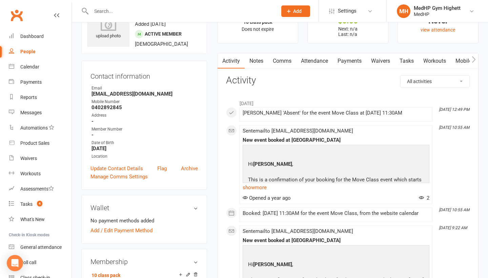
click at [321, 62] on link "Attendance" at bounding box center [314, 61] width 37 height 16
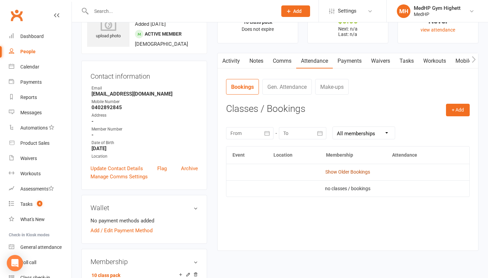
click at [357, 169] on link "Show Older Bookings" at bounding box center [347, 171] width 45 height 5
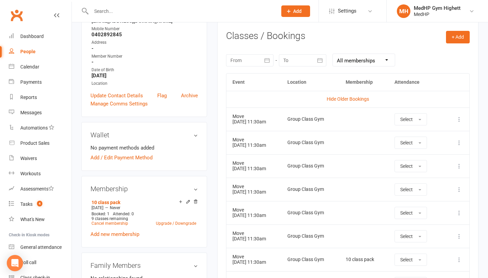
scroll to position [105, 0]
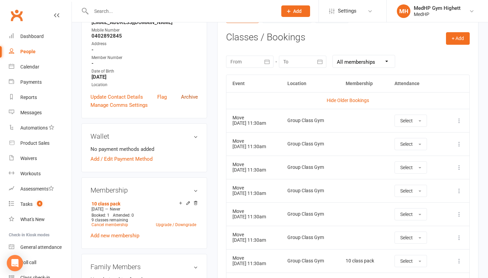
click at [194, 95] on link "Archive" at bounding box center [189, 97] width 17 height 8
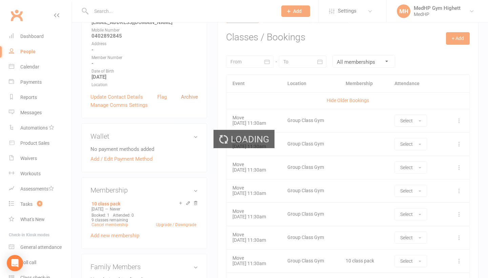
select select "100"
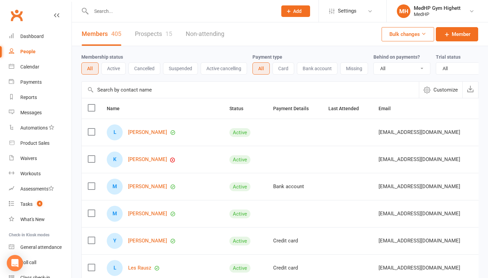
click at [107, 12] on input "text" at bounding box center [180, 10] width 183 height 9
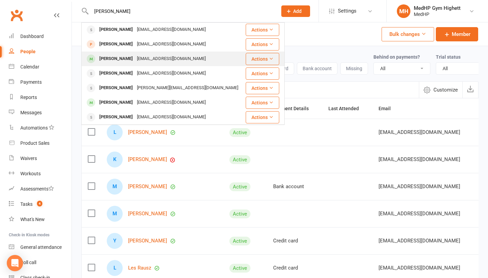
scroll to position [73, 0]
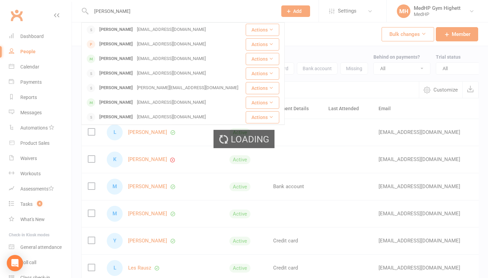
scroll to position [33, 0]
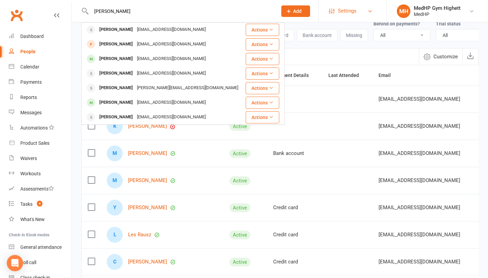
type input "[PERSON_NAME]"
click at [361, 13] on link "Settings" at bounding box center [352, 10] width 47 height 15
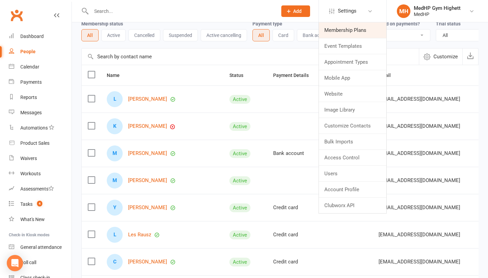
click at [350, 32] on link "Membership Plans" at bounding box center [352, 30] width 67 height 16
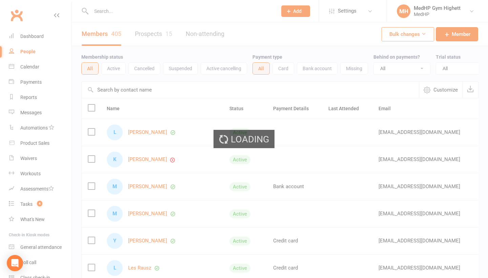
select select "100"
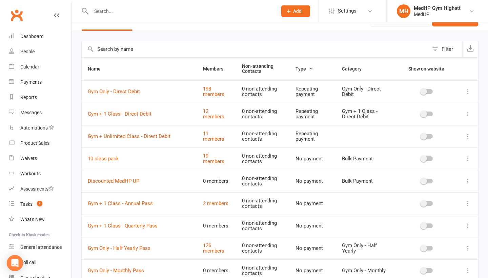
scroll to position [16, 0]
click at [216, 155] on td "19 members" at bounding box center [216, 158] width 39 height 22
click at [215, 156] on link "19 members" at bounding box center [213, 158] width 21 height 12
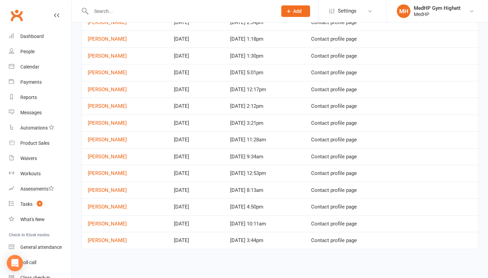
scroll to position [162, 0]
click at [115, 221] on link "[PERSON_NAME]" at bounding box center [107, 224] width 39 height 6
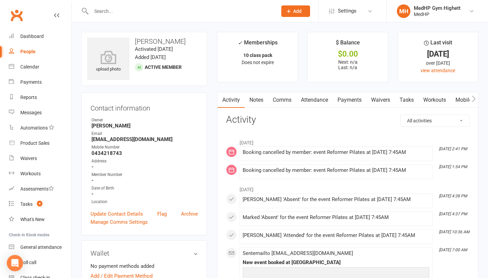
click at [307, 103] on link "Attendance" at bounding box center [314, 100] width 37 height 16
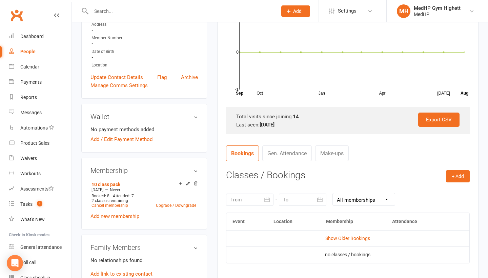
scroll to position [168, 0]
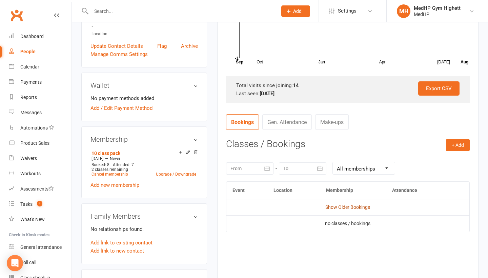
click at [351, 206] on link "Show Older Bookings" at bounding box center [347, 206] width 45 height 5
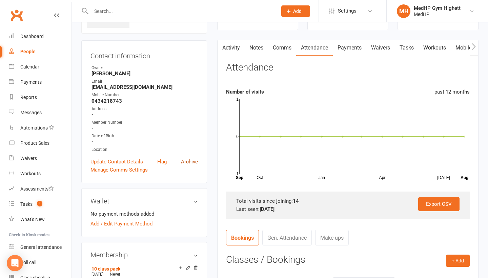
scroll to position [52, 0]
click at [194, 164] on link "Archive" at bounding box center [189, 162] width 17 height 8
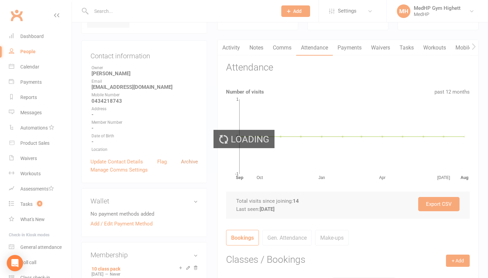
select select "100"
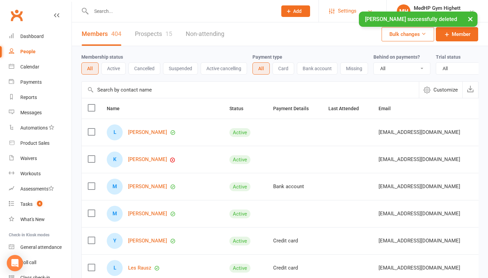
click at [344, 12] on span "Settings" at bounding box center [347, 10] width 19 height 15
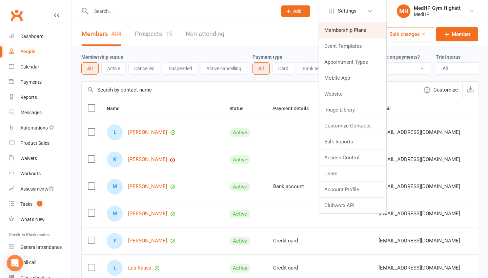
click at [345, 31] on link "Membership Plans" at bounding box center [352, 30] width 67 height 16
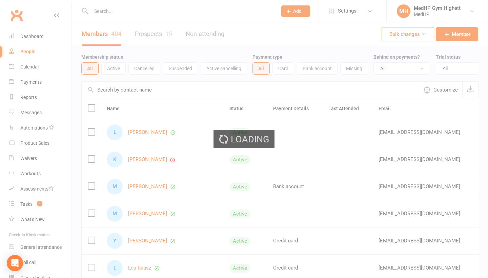
select select "100"
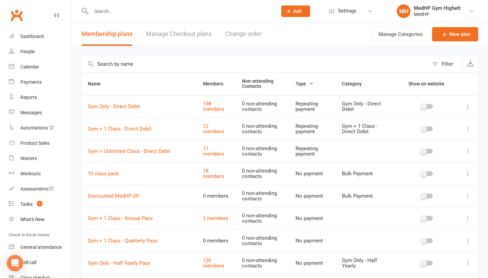
click at [216, 170] on td "18 members" at bounding box center [216, 173] width 39 height 22
click at [214, 174] on link "18 members" at bounding box center [213, 174] width 21 height 12
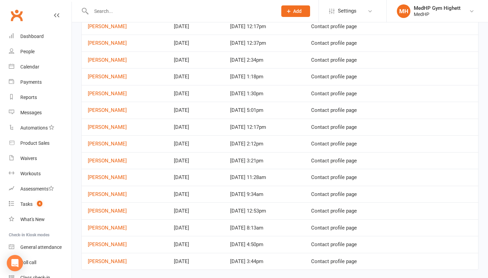
scroll to position [118, 0]
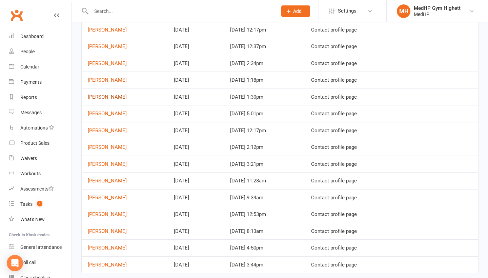
click at [106, 94] on link "[PERSON_NAME]" at bounding box center [107, 97] width 39 height 6
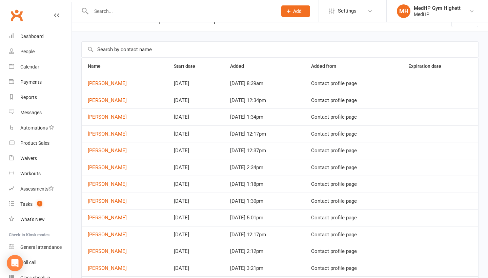
scroll to position [15, 0]
click at [99, 117] on link "[PERSON_NAME]" at bounding box center [107, 116] width 39 height 6
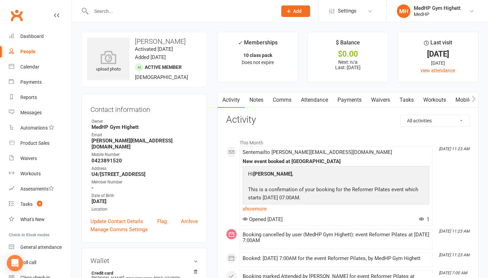
click at [319, 98] on link "Attendance" at bounding box center [314, 100] width 37 height 16
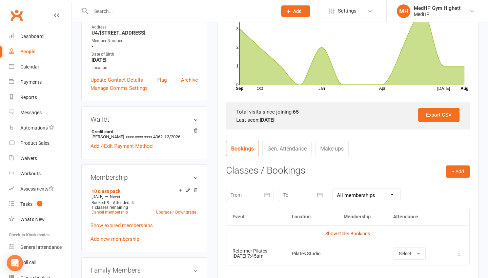
click at [351, 233] on link "Show Older Bookings" at bounding box center [347, 233] width 45 height 5
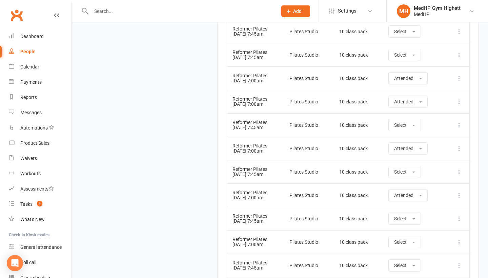
scroll to position [3777, 0]
click at [263, 101] on td "Reformer Pilates [DATE] 7:00am" at bounding box center [254, 101] width 57 height 23
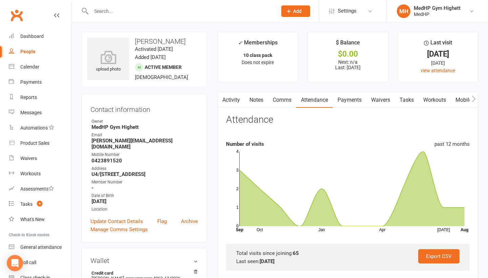
scroll to position [0, 0]
click at [345, 16] on span "Settings" at bounding box center [347, 10] width 19 height 15
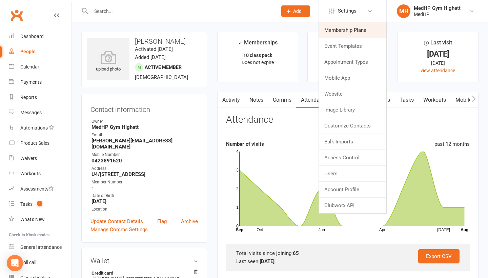
click at [344, 26] on link "Membership Plans" at bounding box center [352, 30] width 67 height 16
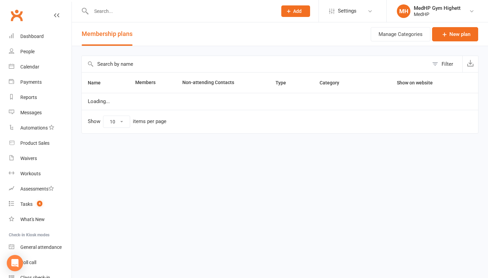
select select "100"
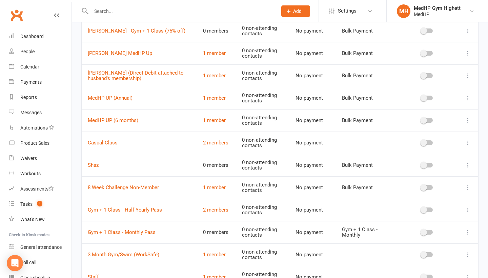
scroll to position [461, 0]
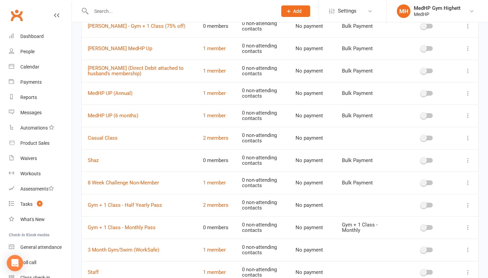
click at [213, 128] on td "2 members" at bounding box center [216, 138] width 39 height 22
click at [213, 135] on link "2 members" at bounding box center [215, 138] width 25 height 6
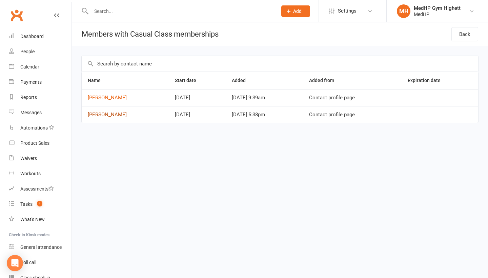
click at [113, 117] on link "[PERSON_NAME]" at bounding box center [107, 115] width 39 height 6
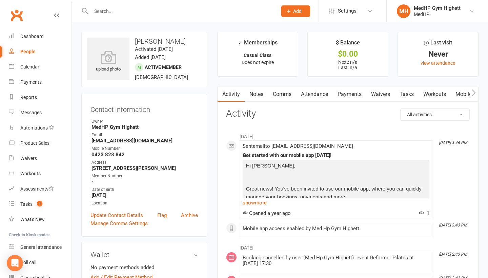
click at [313, 92] on link "Attendance" at bounding box center [314, 94] width 37 height 16
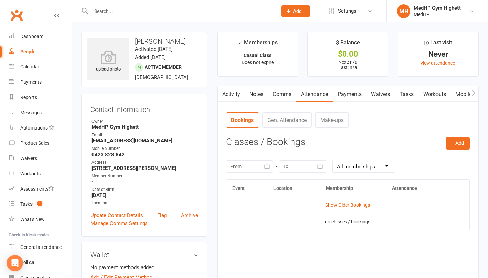
click at [364, 208] on td "Show Older Bookings" at bounding box center [347, 205] width 243 height 16
click at [363, 206] on link "Show Older Bookings" at bounding box center [347, 204] width 45 height 5
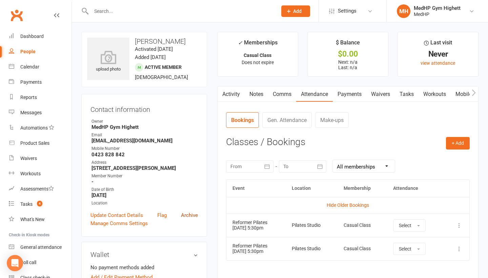
click at [190, 212] on link "Archive" at bounding box center [189, 215] width 17 height 8
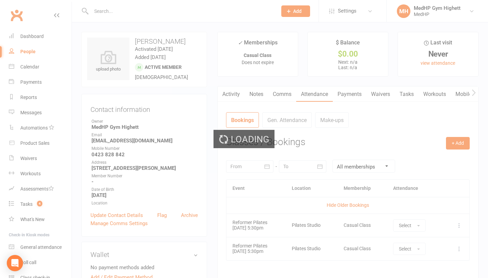
select select "100"
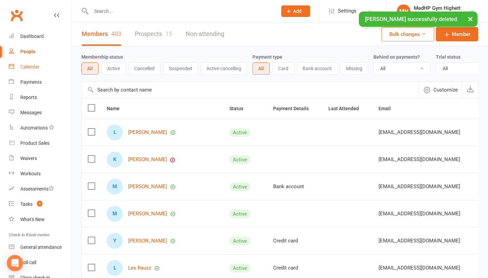
click at [48, 66] on link "Calendar" at bounding box center [40, 66] width 63 height 15
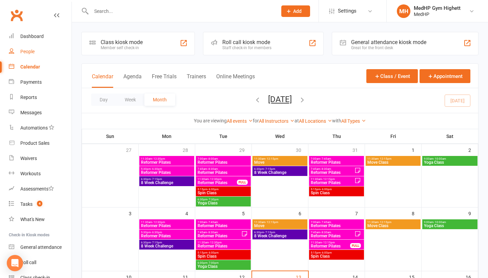
click at [36, 49] on link "People" at bounding box center [40, 51] width 63 height 15
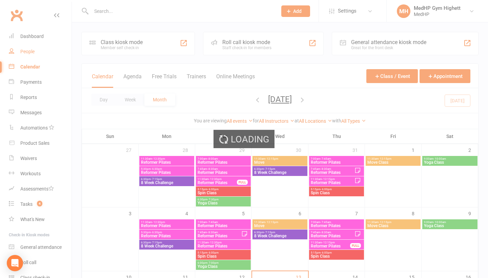
select select "100"
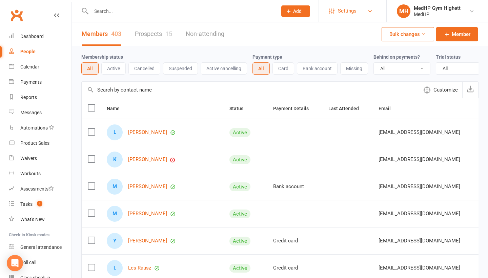
click at [360, 15] on link "Settings" at bounding box center [352, 10] width 47 height 15
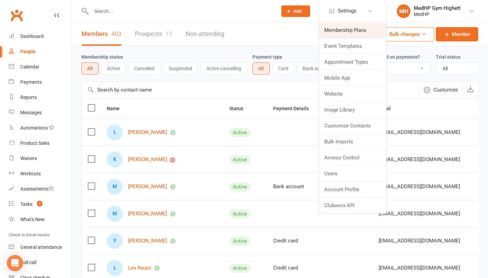
click at [347, 29] on link "Membership Plans" at bounding box center [352, 30] width 67 height 16
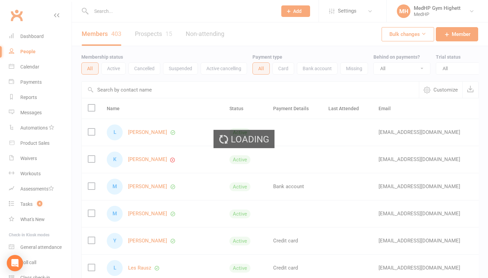
select select "100"
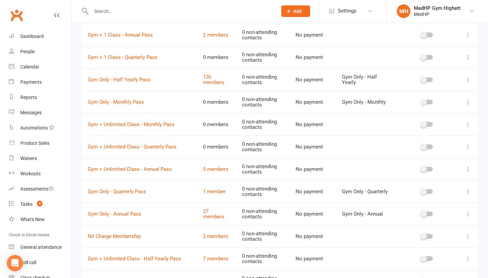
scroll to position [186, 0]
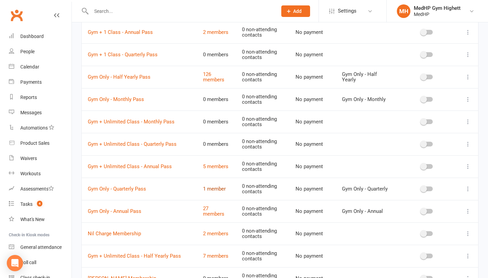
click at [212, 186] on link "1 member" at bounding box center [214, 189] width 23 height 6
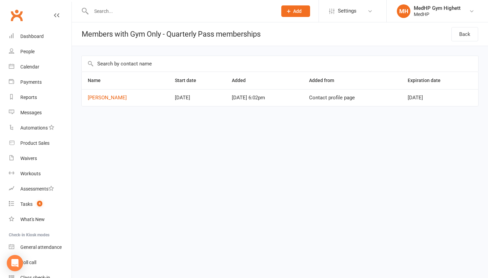
select select "100"
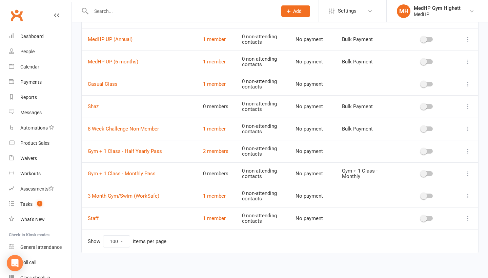
scroll to position [514, 0]
click at [135, 193] on link "3 Month Gym/Swim (WorkSafe)" at bounding box center [124, 196] width 72 height 6
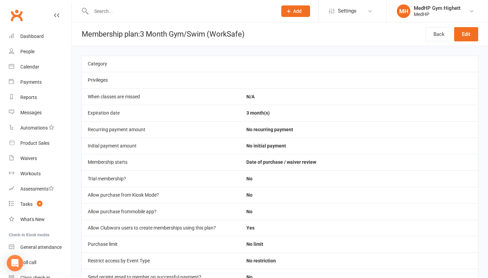
select select "100"
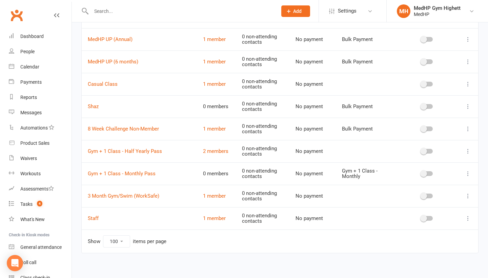
scroll to position [514, 0]
click at [219, 193] on link "1 member" at bounding box center [214, 196] width 23 height 6
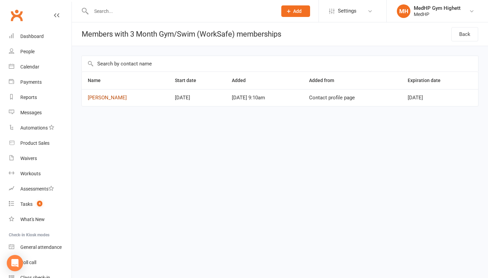
click at [113, 98] on link "[PERSON_NAME]" at bounding box center [107, 98] width 39 height 6
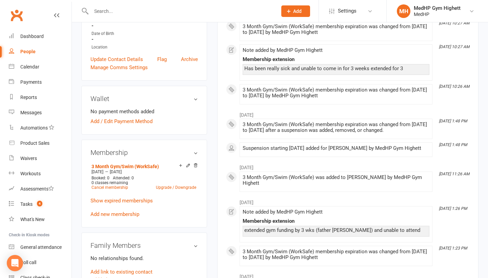
scroll to position [175, 0]
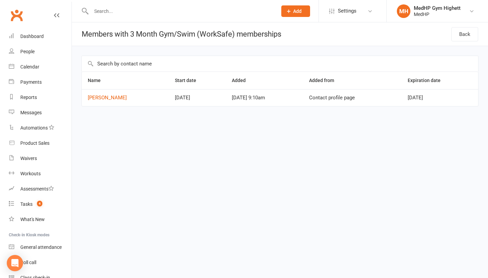
select select "100"
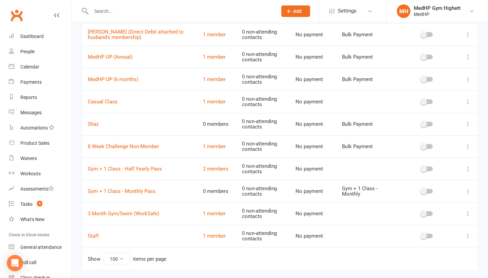
scroll to position [497, 0]
click at [214, 143] on link "1 member" at bounding box center [214, 146] width 23 height 6
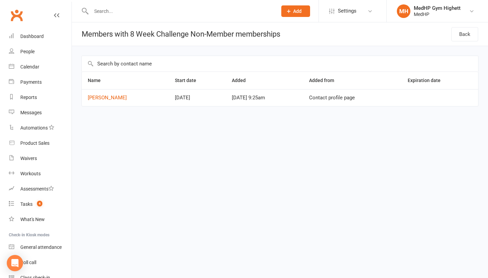
select select "100"
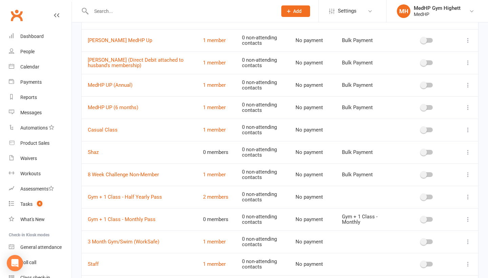
scroll to position [425, 0]
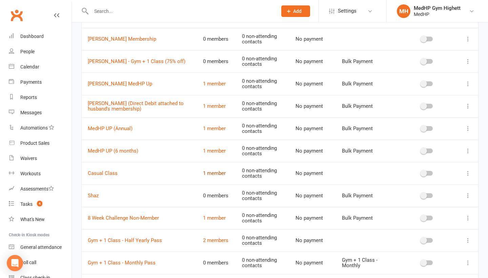
click at [219, 170] on link "1 member" at bounding box center [214, 173] width 23 height 6
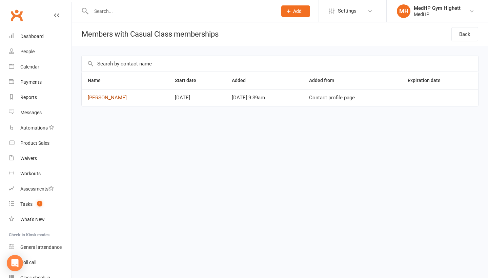
click at [99, 99] on link "[PERSON_NAME]" at bounding box center [107, 98] width 39 height 6
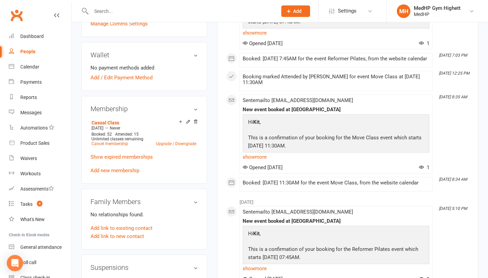
scroll to position [199, 0]
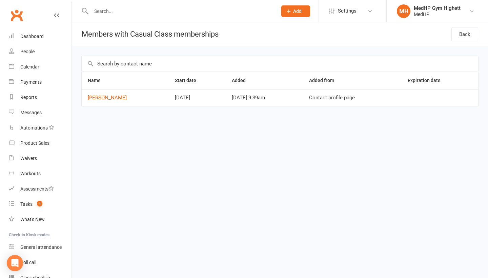
select select "100"
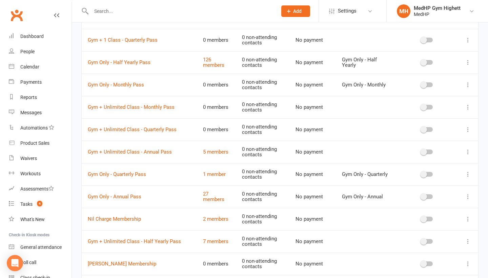
scroll to position [201, 0]
click at [215, 215] on link "2 members" at bounding box center [215, 218] width 25 height 6
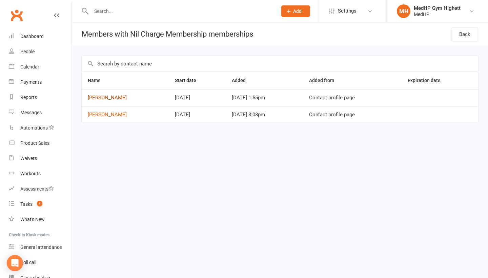
click at [112, 96] on link "[PERSON_NAME]" at bounding box center [107, 98] width 39 height 6
select select "100"
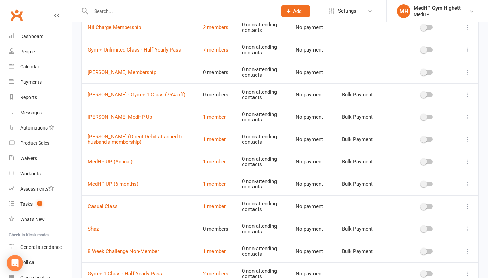
scroll to position [413, 0]
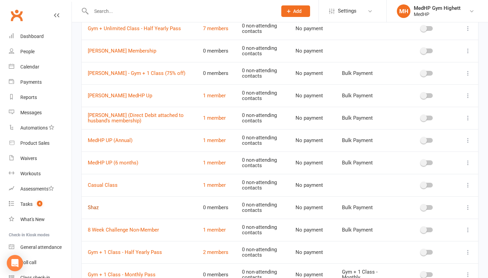
click at [96, 204] on link "Shaz" at bounding box center [93, 207] width 11 height 6
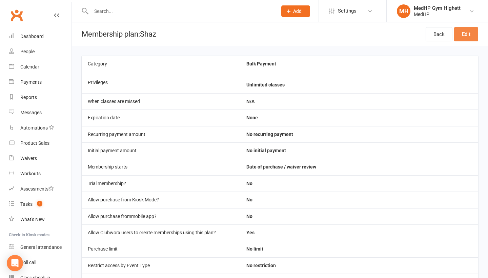
click at [463, 34] on link "Edit" at bounding box center [466, 34] width 24 height 14
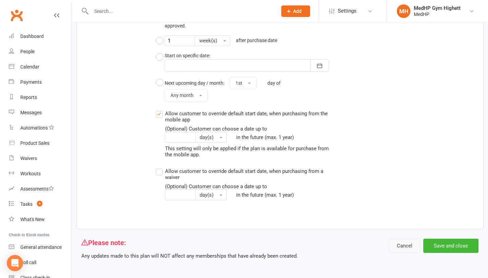
scroll to position [502, 0]
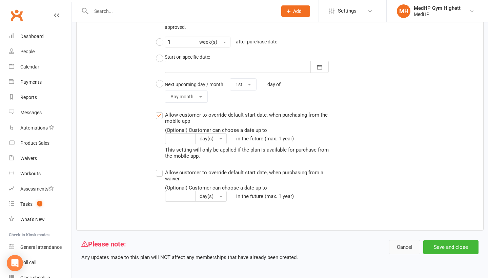
click at [411, 240] on button "Cancel" at bounding box center [404, 247] width 31 height 14
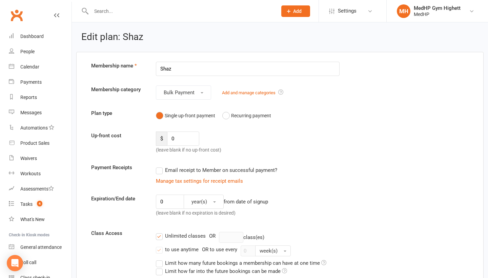
select select "100"
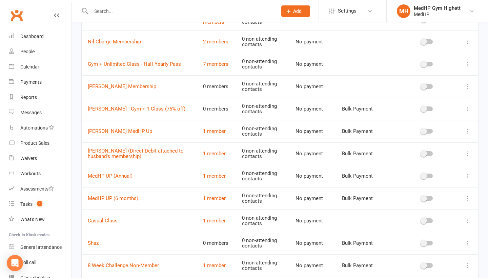
scroll to position [420, 0]
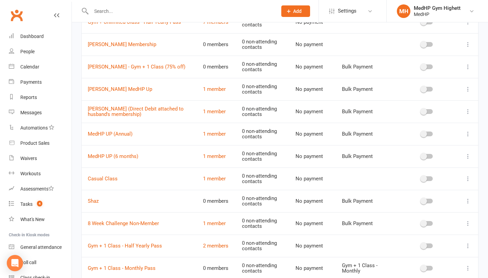
click at [468, 198] on icon at bounding box center [468, 201] width 7 height 7
click at [427, 233] on link "Delete" at bounding box center [438, 233] width 67 height 14
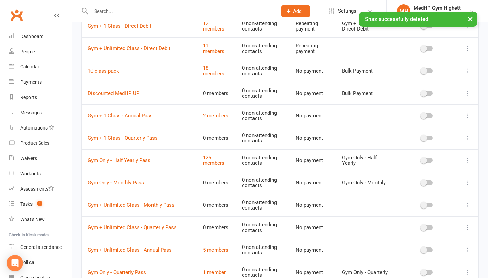
scroll to position [102, 0]
click at [468, 92] on icon at bounding box center [468, 93] width 7 height 7
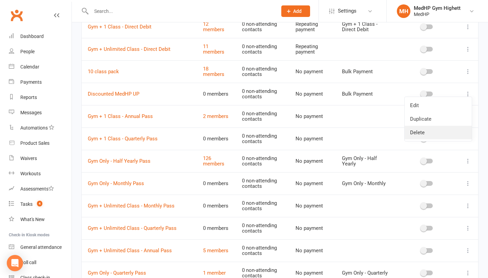
click at [440, 131] on link "Delete" at bounding box center [438, 133] width 67 height 14
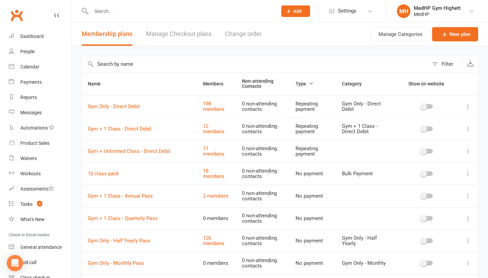
scroll to position [0, 0]
click at [43, 56] on link "People" at bounding box center [40, 51] width 63 height 15
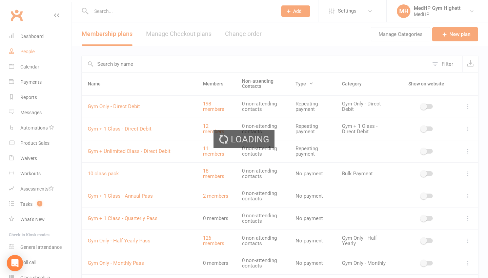
select select "100"
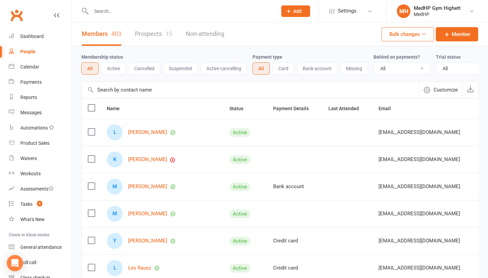
click at [110, 12] on input "text" at bounding box center [180, 10] width 183 height 9
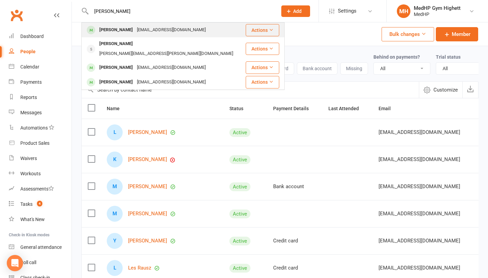
type input "[PERSON_NAME]"
click at [115, 30] on div "[PERSON_NAME]" at bounding box center [116, 30] width 38 height 10
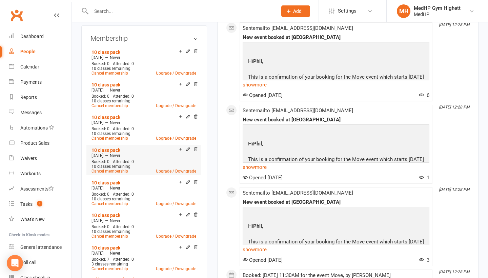
scroll to position [269, 0]
click at [120, 59] on span "Never" at bounding box center [115, 58] width 11 height 5
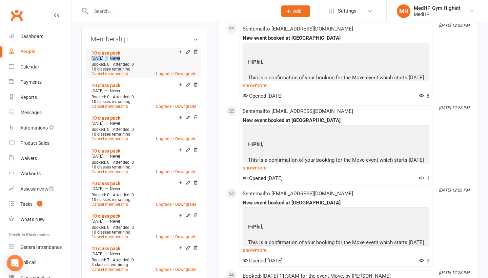
click at [120, 59] on span "Never" at bounding box center [115, 58] width 11 height 5
click at [134, 59] on div "[DATE] — Never" at bounding box center [144, 58] width 108 height 5
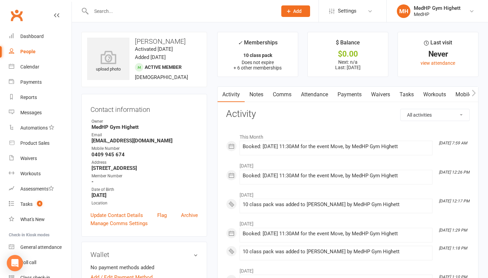
scroll to position [0, 0]
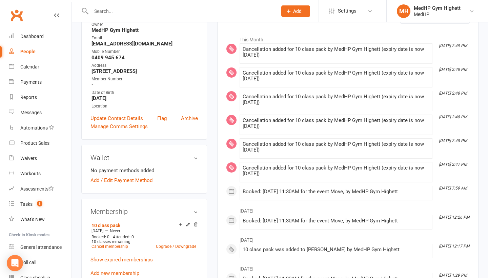
scroll to position [97, 0]
